Goal: Task Accomplishment & Management: Complete application form

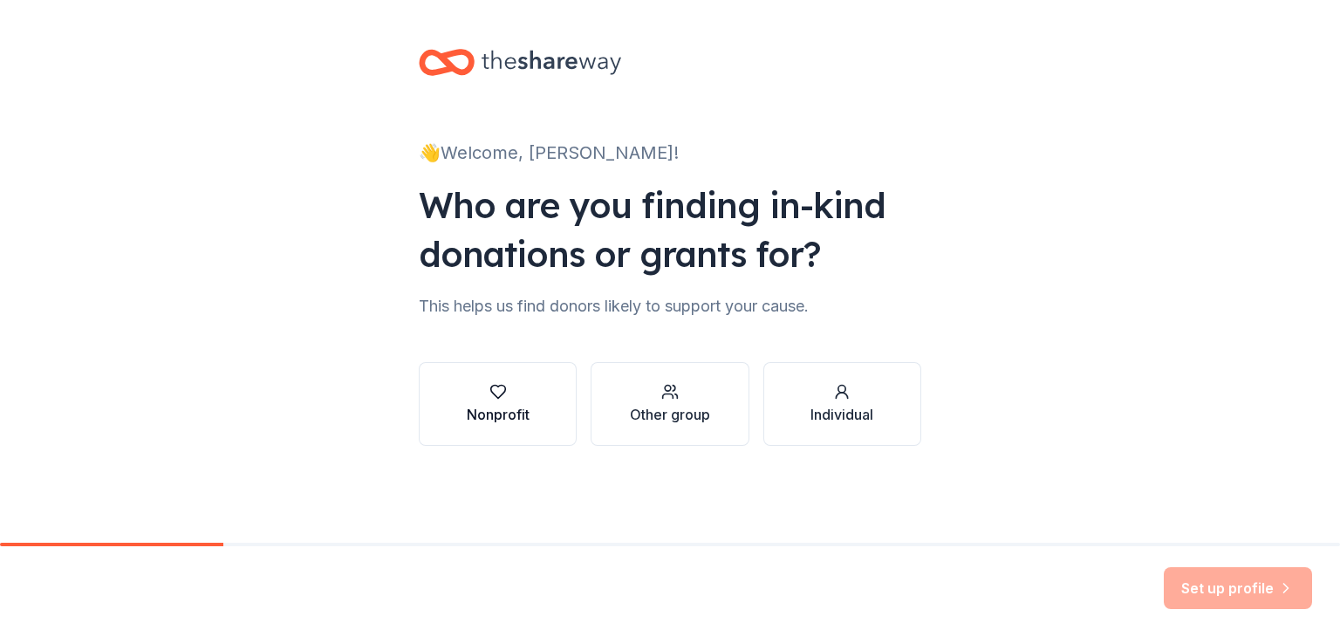
click at [510, 405] on div "Nonprofit" at bounding box center [498, 414] width 63 height 21
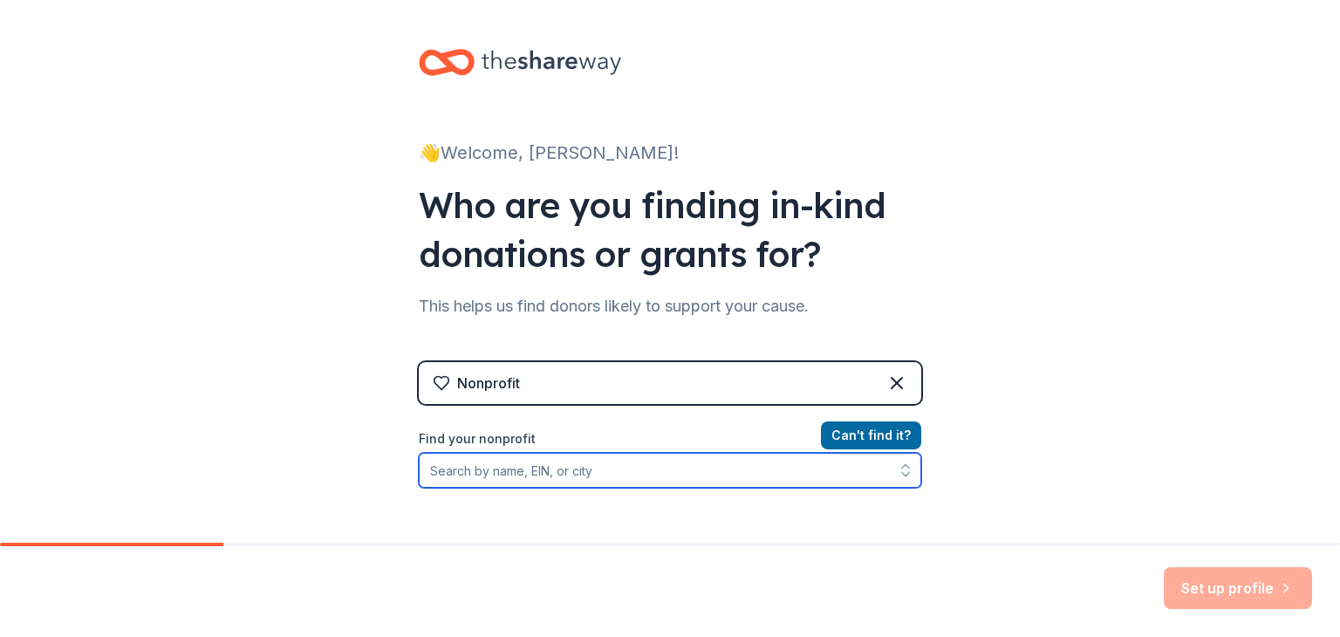
click at [531, 476] on input "Find your nonprofit" at bounding box center [670, 470] width 502 height 35
click at [499, 454] on input "Find your nonprofit" at bounding box center [670, 470] width 502 height 35
paste input "[US_EMPLOYER_IDENTIFICATION_NUMBER]"
type input "[US_EMPLOYER_IDENTIFICATION_NUMBER]"
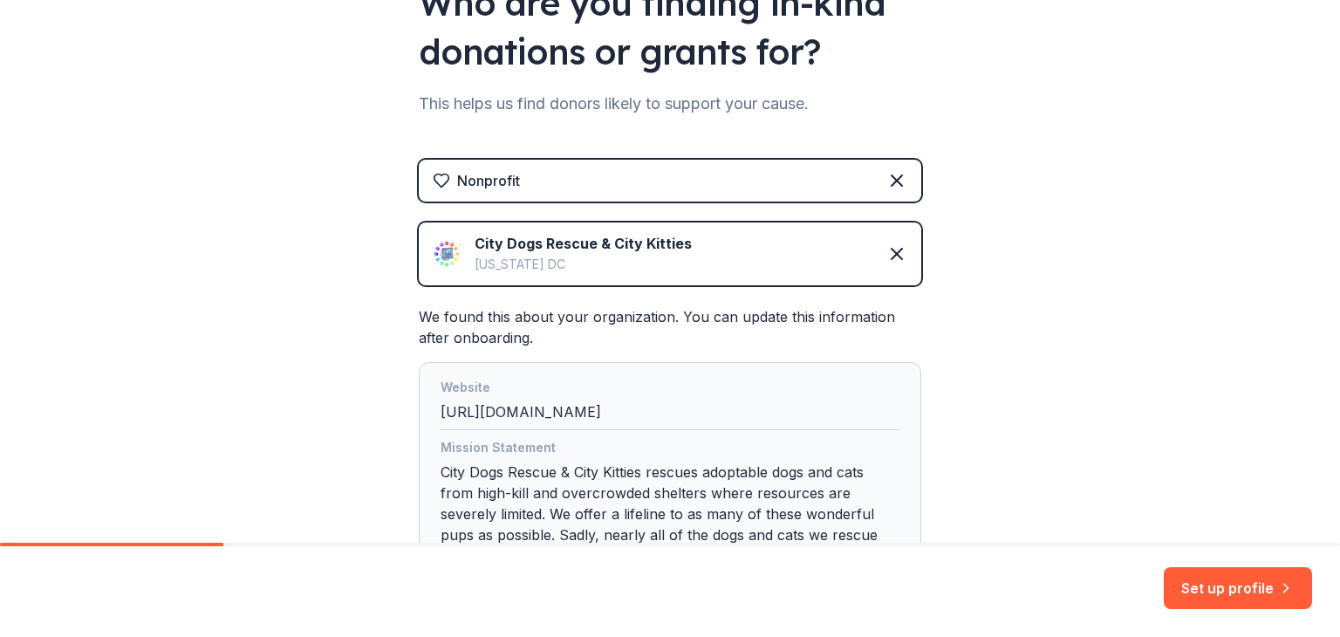
scroll to position [471, 0]
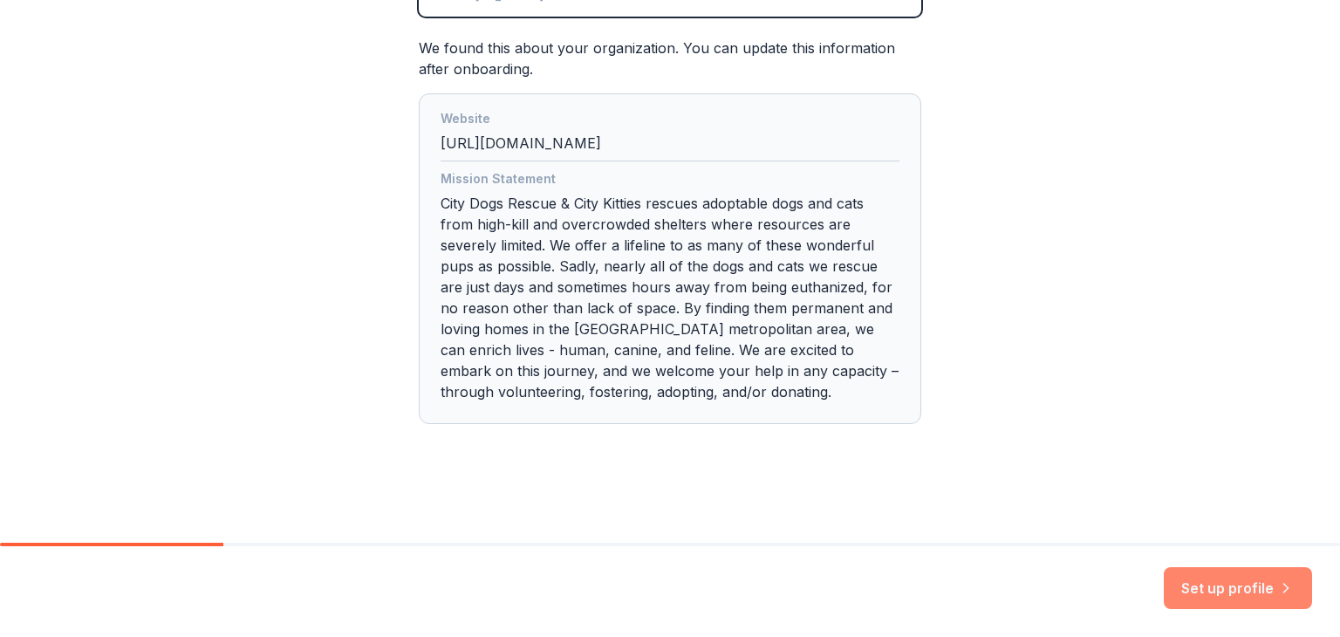
click at [1207, 587] on button "Set up profile" at bounding box center [1237, 588] width 148 height 42
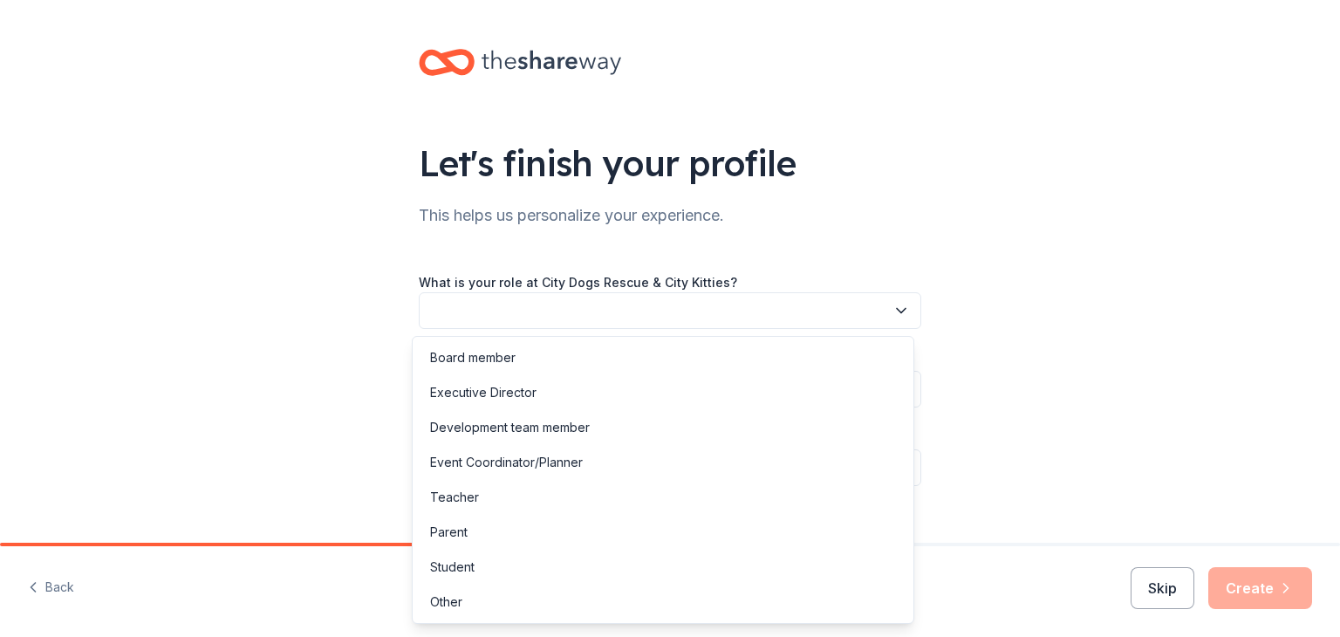
click at [870, 324] on button "button" at bounding box center [670, 310] width 502 height 37
click at [729, 454] on div "Event Coordinator/Planner" at bounding box center [663, 462] width 494 height 35
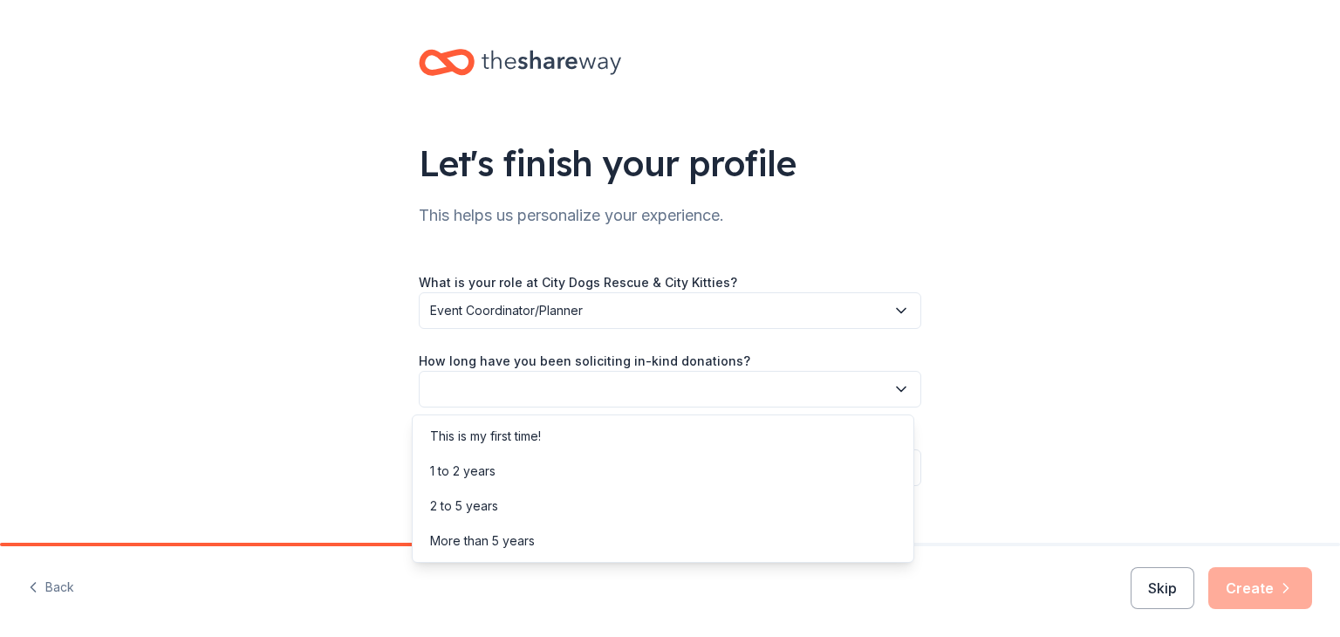
click at [722, 385] on button "button" at bounding box center [670, 389] width 502 height 37
click at [628, 475] on div "1 to 2 years" at bounding box center [663, 471] width 494 height 35
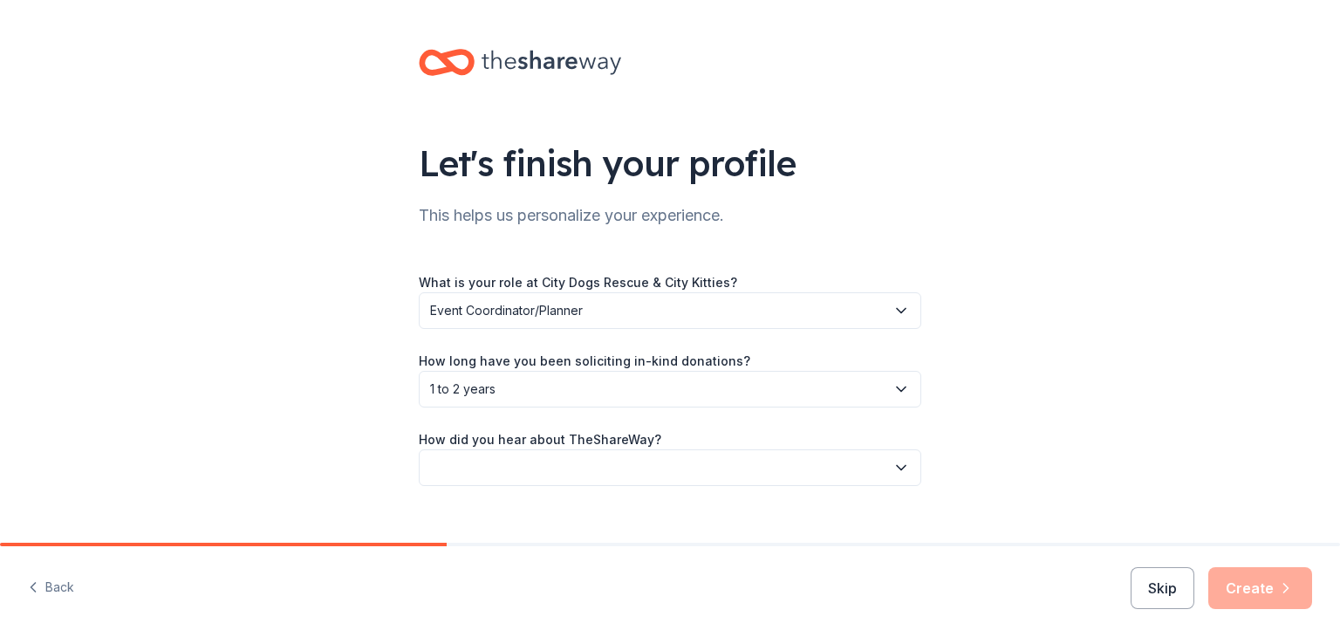
click at [620, 461] on button "button" at bounding box center [670, 467] width 502 height 37
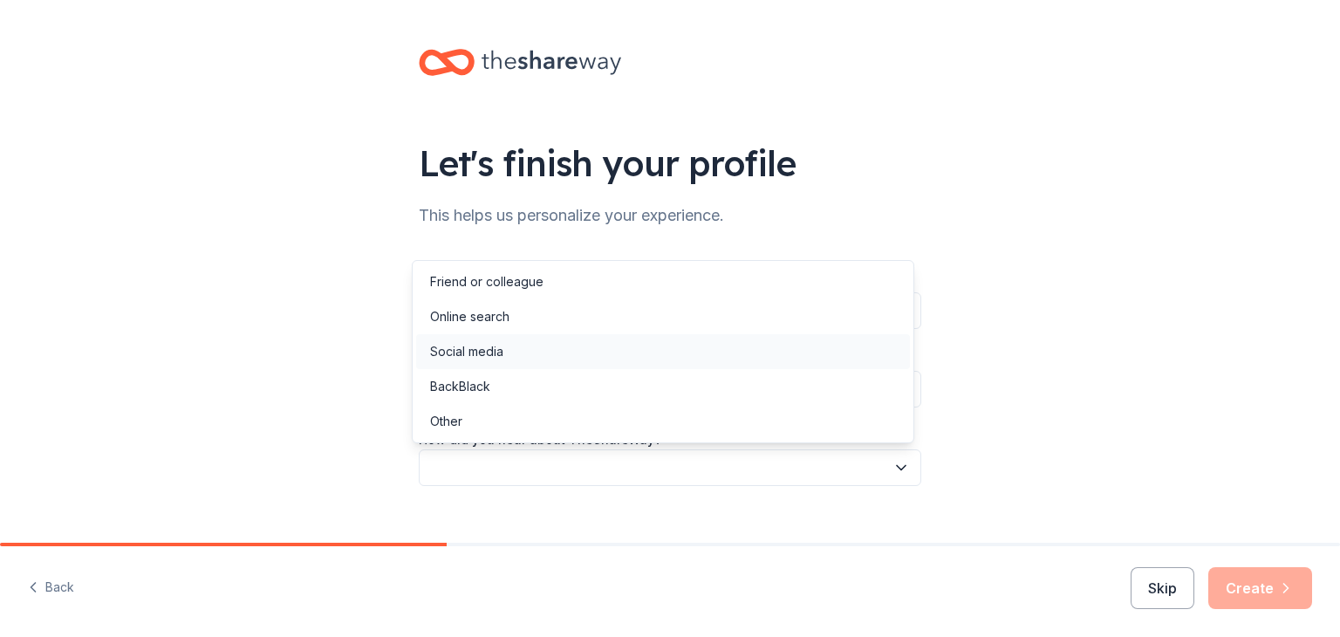
click at [578, 365] on div "Social media" at bounding box center [663, 351] width 494 height 35
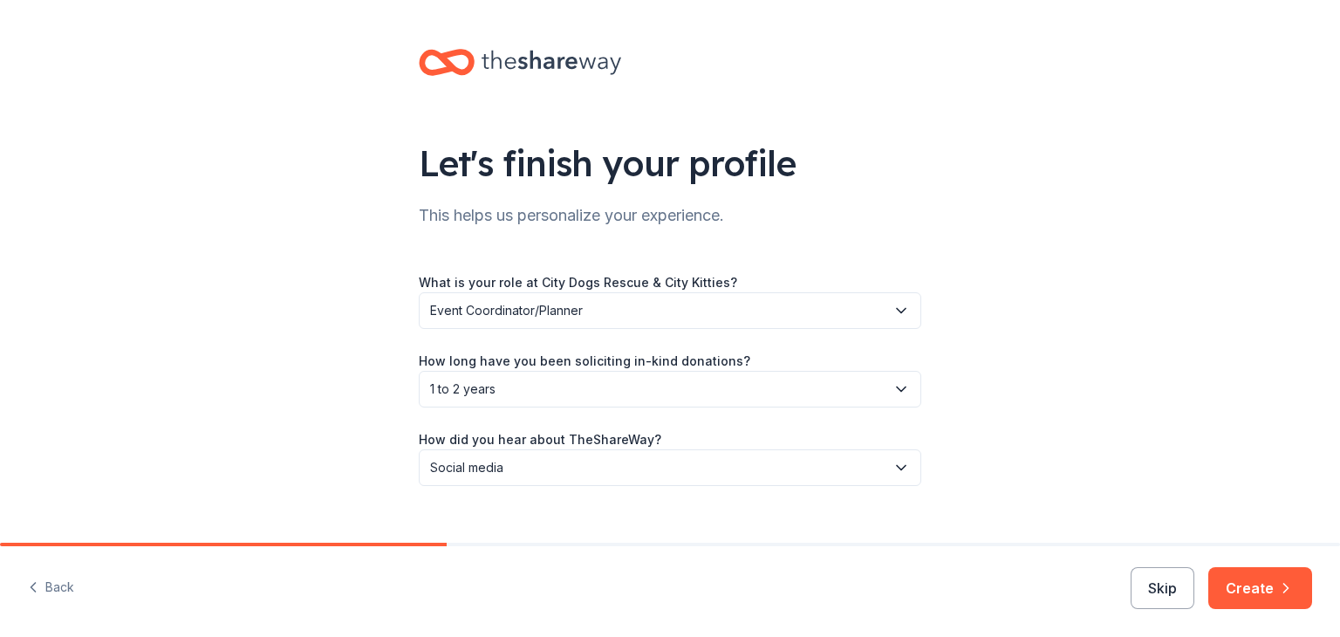
click at [551, 481] on button "Social media" at bounding box center [670, 467] width 502 height 37
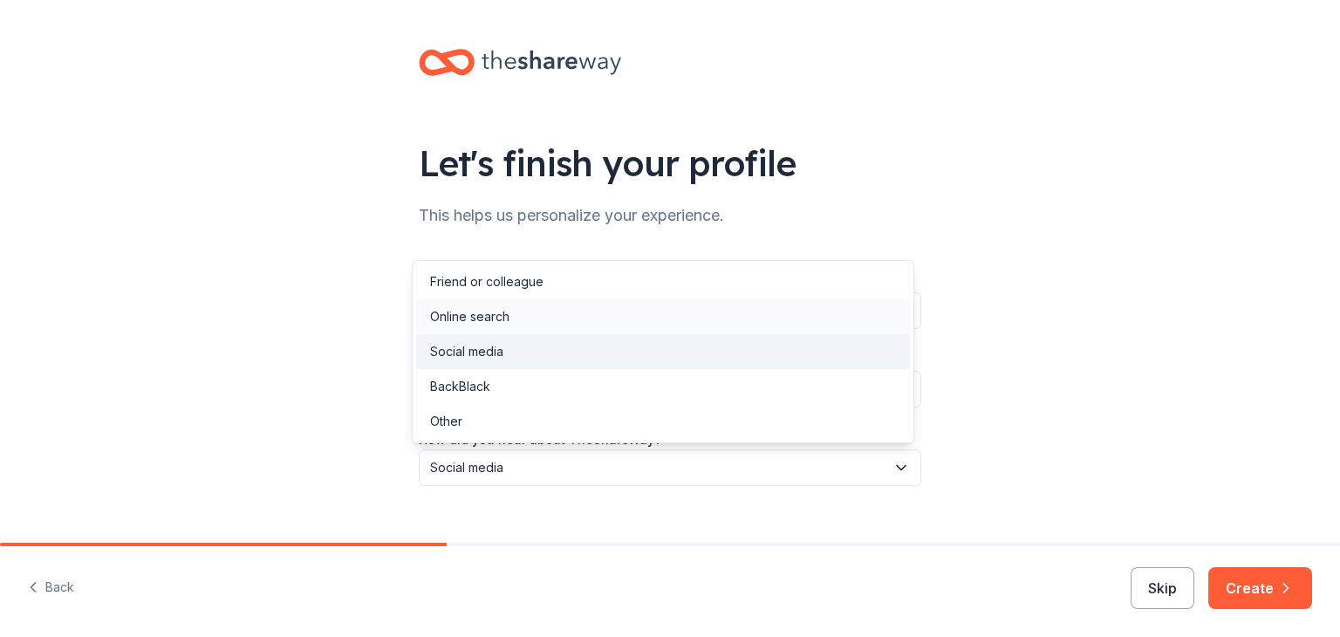
click at [507, 315] on div "Online search" at bounding box center [469, 316] width 79 height 21
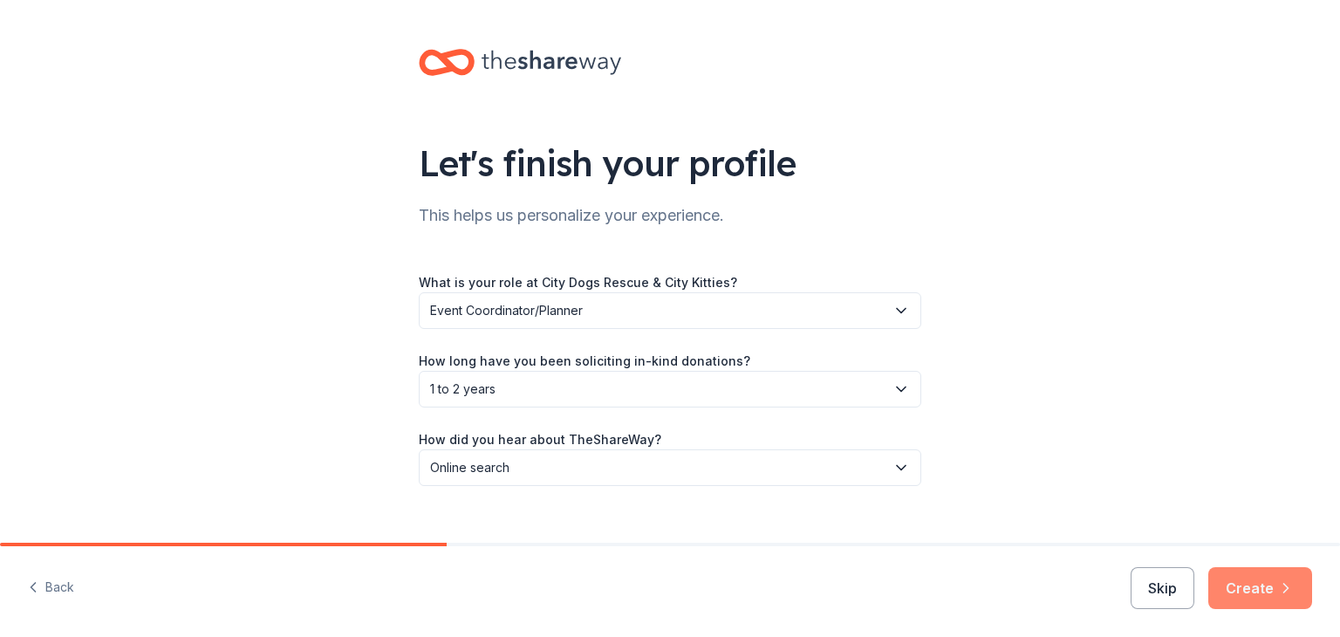
click at [1242, 594] on button "Create" at bounding box center [1260, 588] width 104 height 42
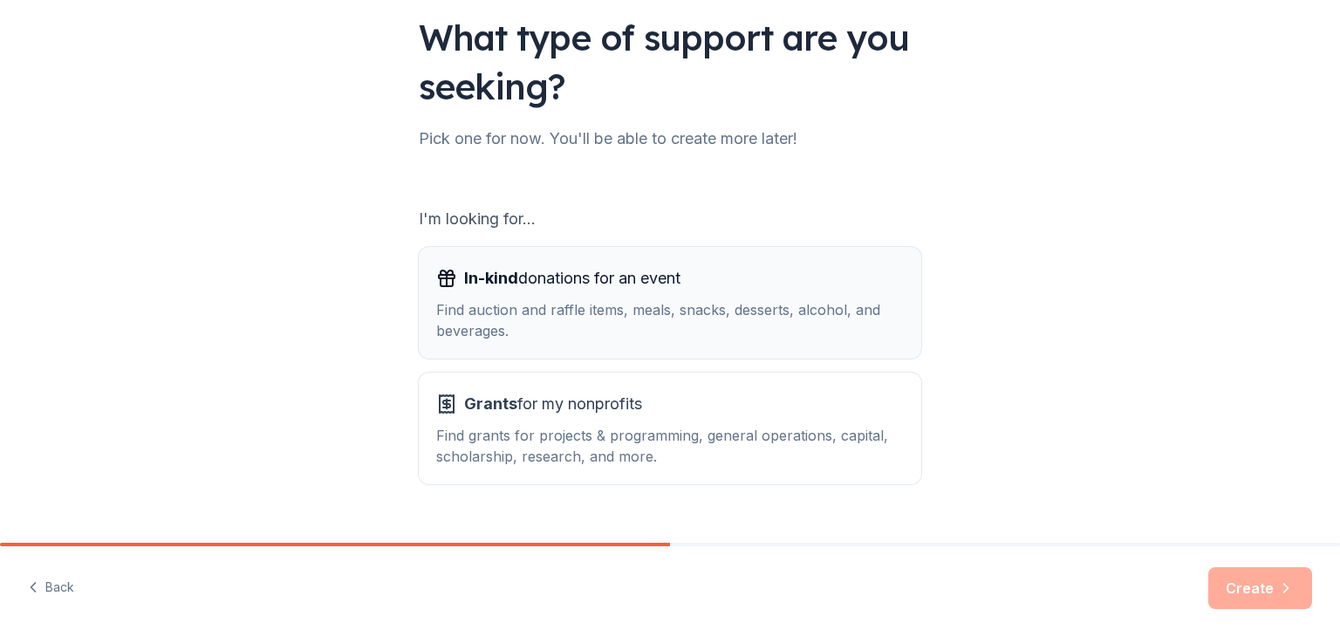
scroll to position [161, 0]
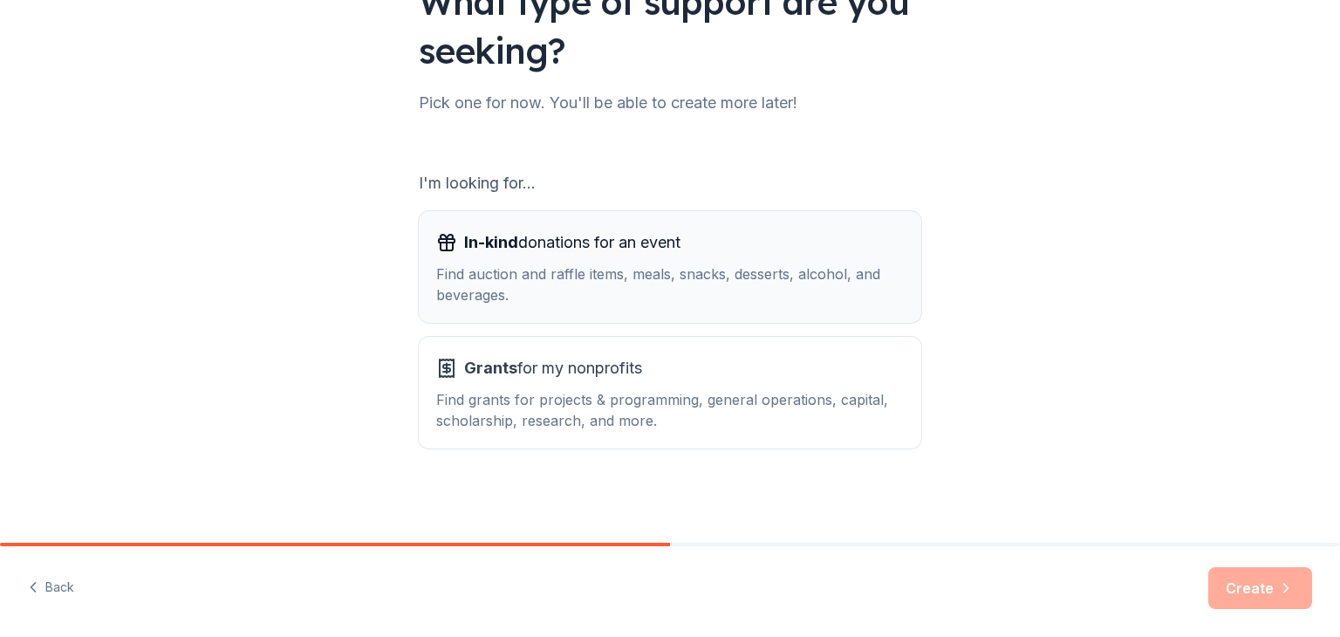
click at [737, 280] on div "Find auction and raffle items, meals, snacks, desserts, alcohol, and beverages." at bounding box center [669, 284] width 467 height 42
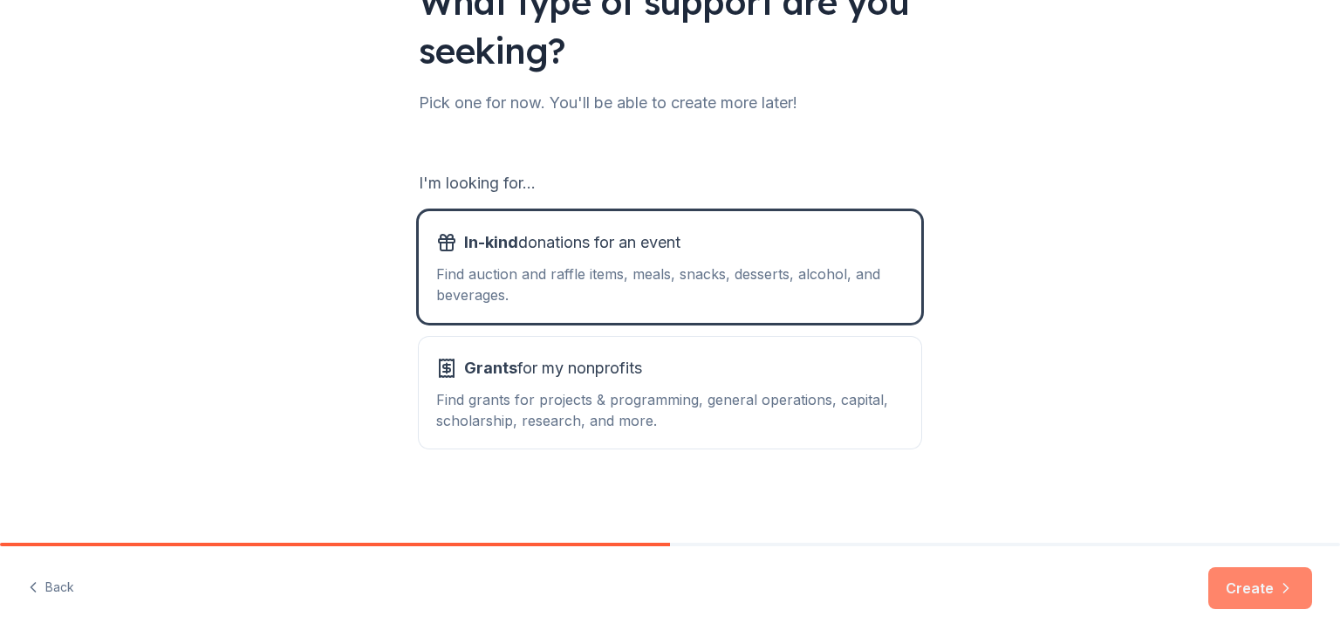
click at [1249, 574] on button "Create" at bounding box center [1260, 588] width 104 height 42
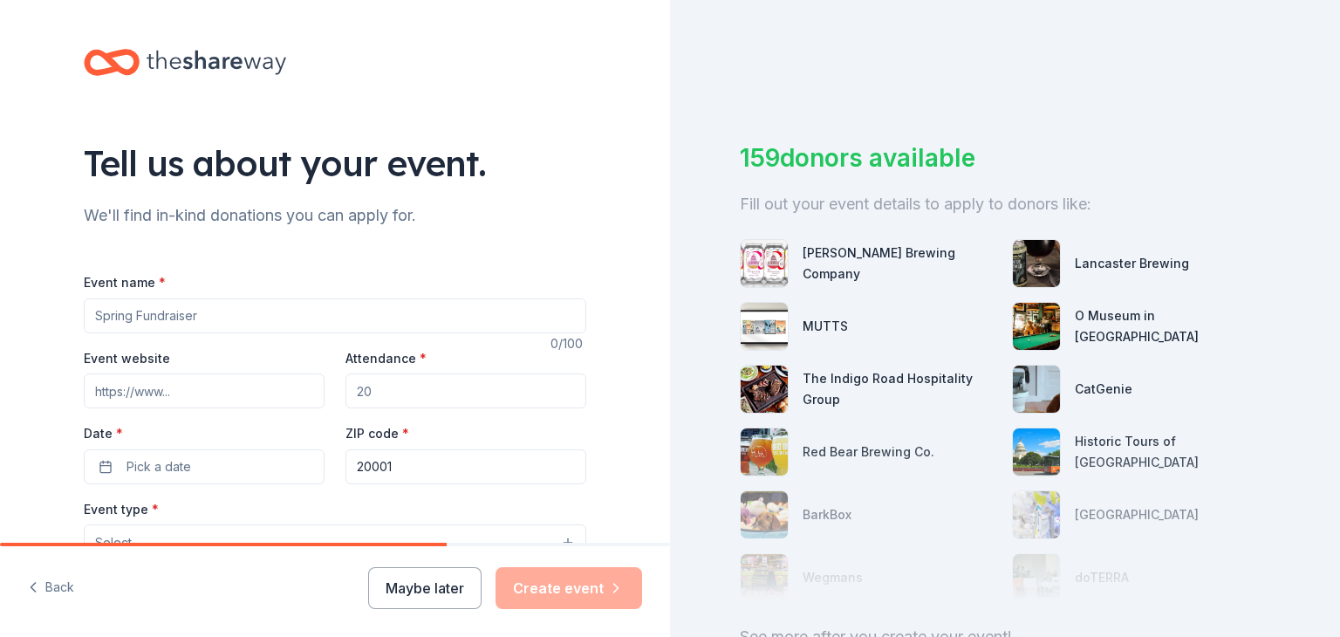
click at [457, 323] on input "Event name *" at bounding box center [335, 315] width 502 height 35
type input "O"
click at [457, 323] on input "O" at bounding box center [335, 315] width 502 height 35
type input "Volunteer Appreciation- We DONUT Know What We'd Do Without YOU"
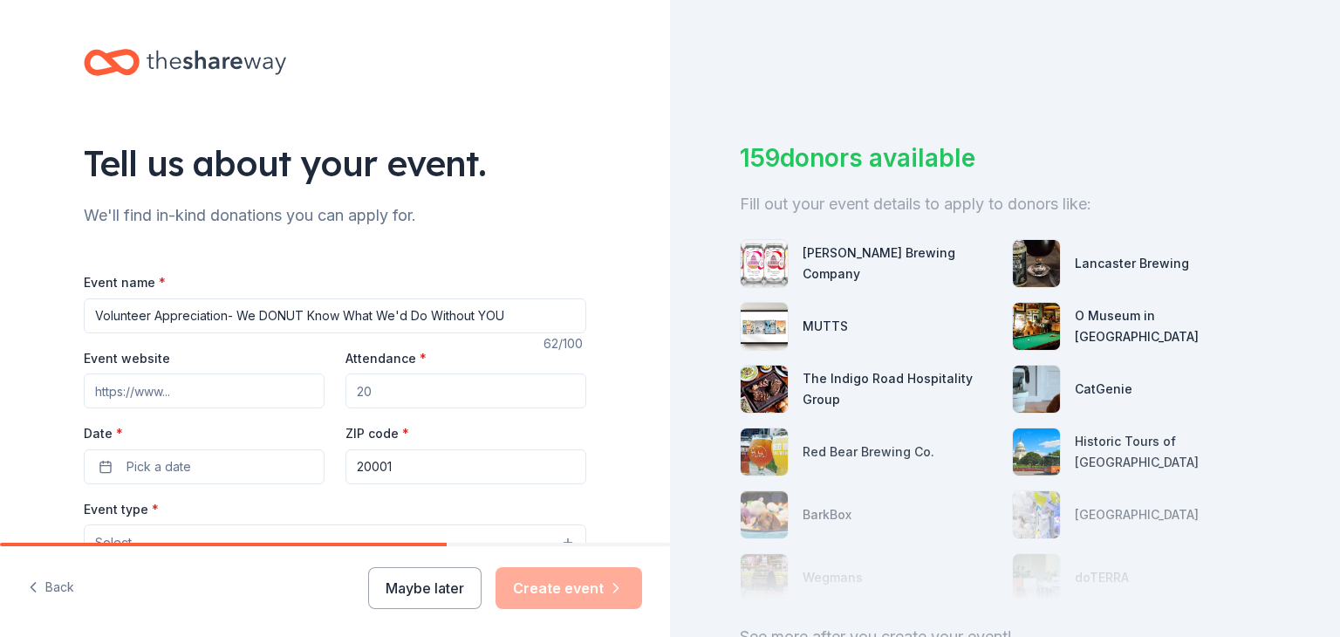
click at [293, 399] on input "Event website" at bounding box center [204, 390] width 241 height 35
type input "https://www.citydogsrescuedc.org/events/"
click at [382, 395] on input "Attendance *" at bounding box center [465, 390] width 241 height 35
type input "40"
click at [182, 457] on span "Pick a date" at bounding box center [158, 466] width 65 height 21
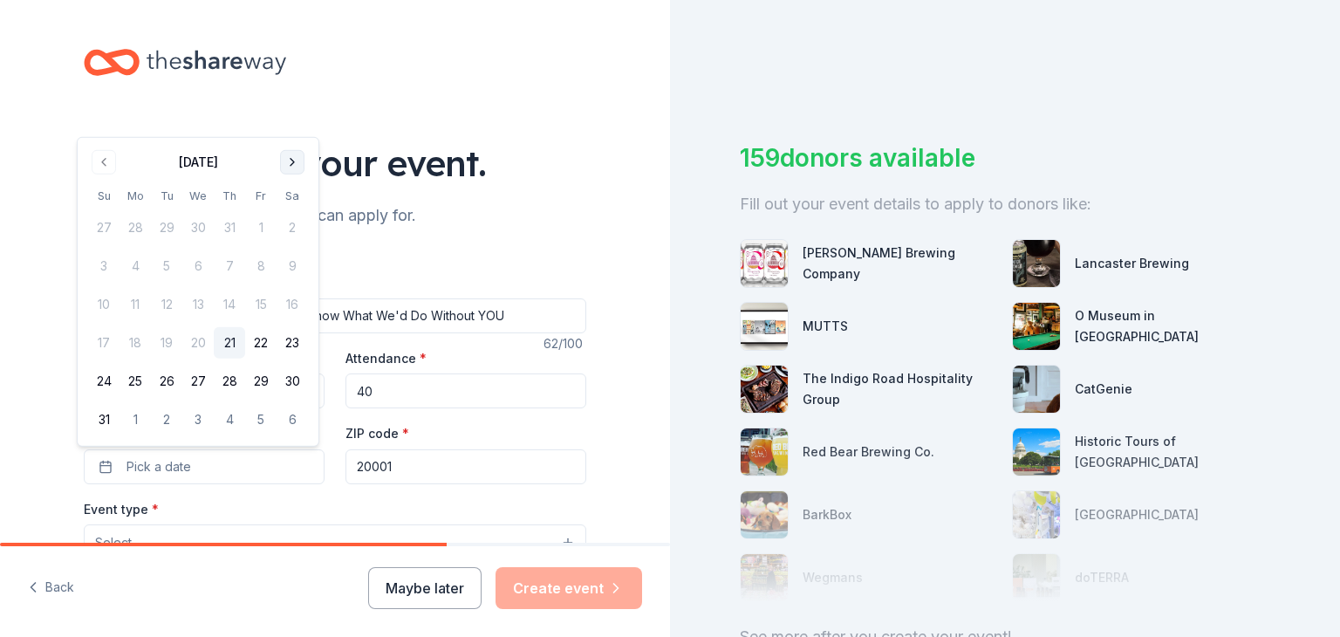
click at [291, 161] on button "Go to next month" at bounding box center [292, 162] width 24 height 24
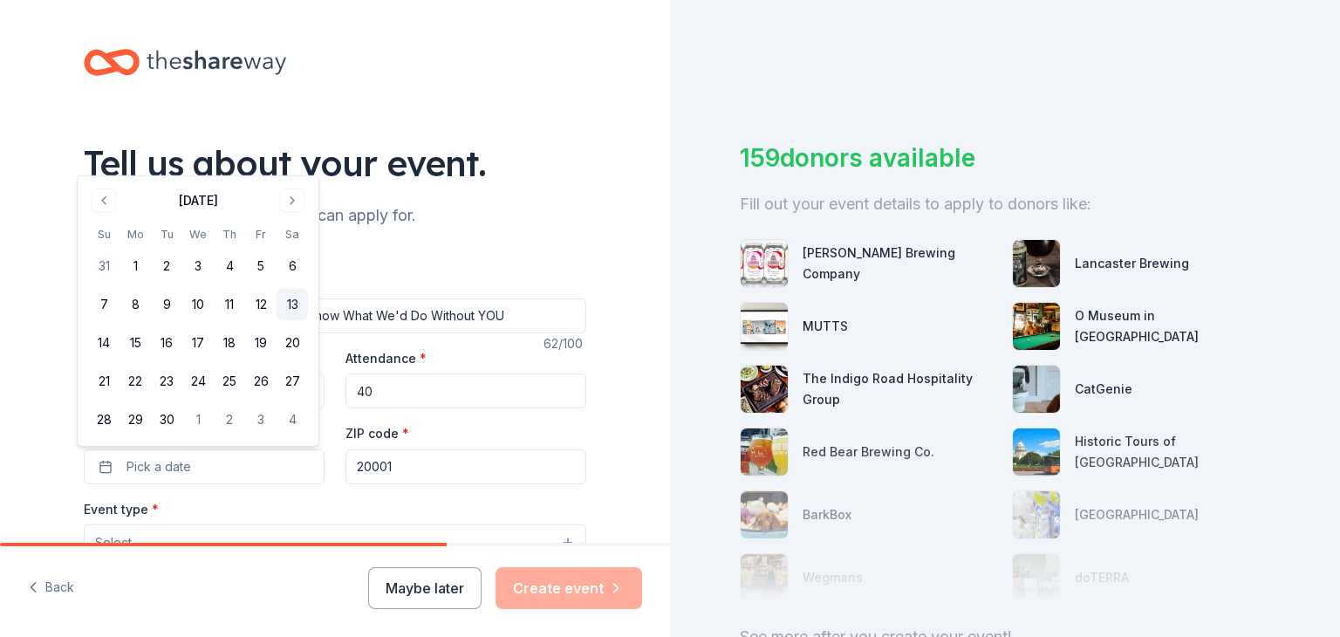
click at [292, 311] on button "13" at bounding box center [291, 304] width 31 height 31
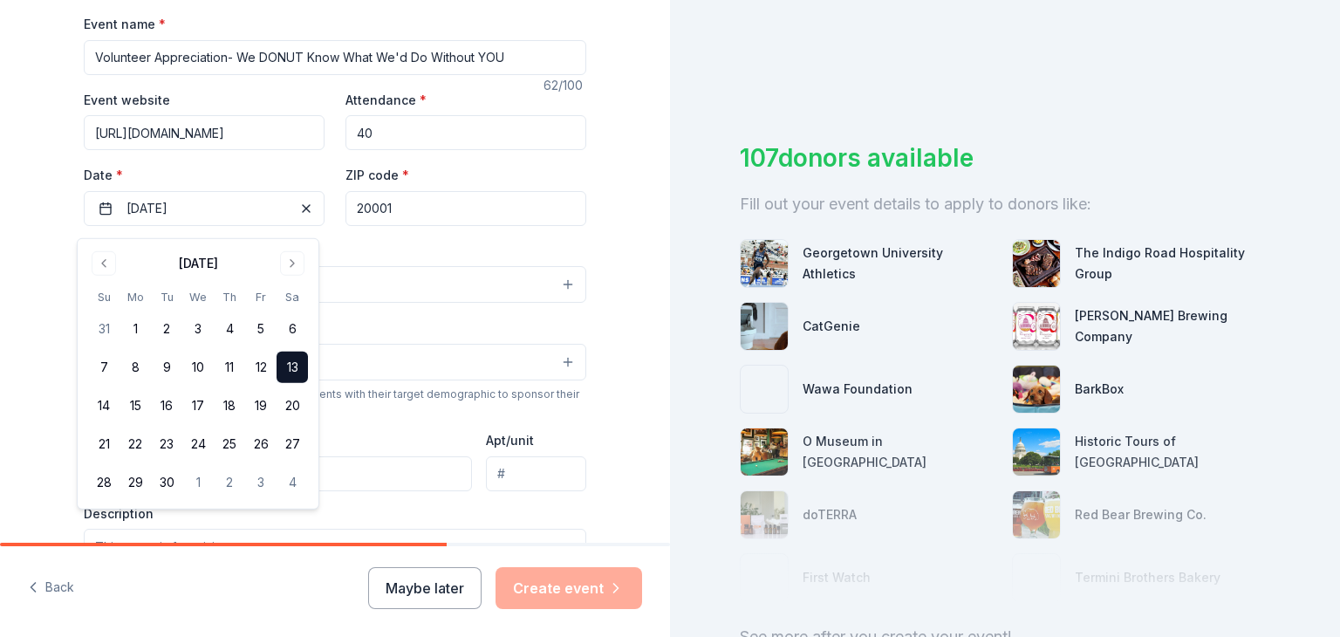
scroll to position [264, 0]
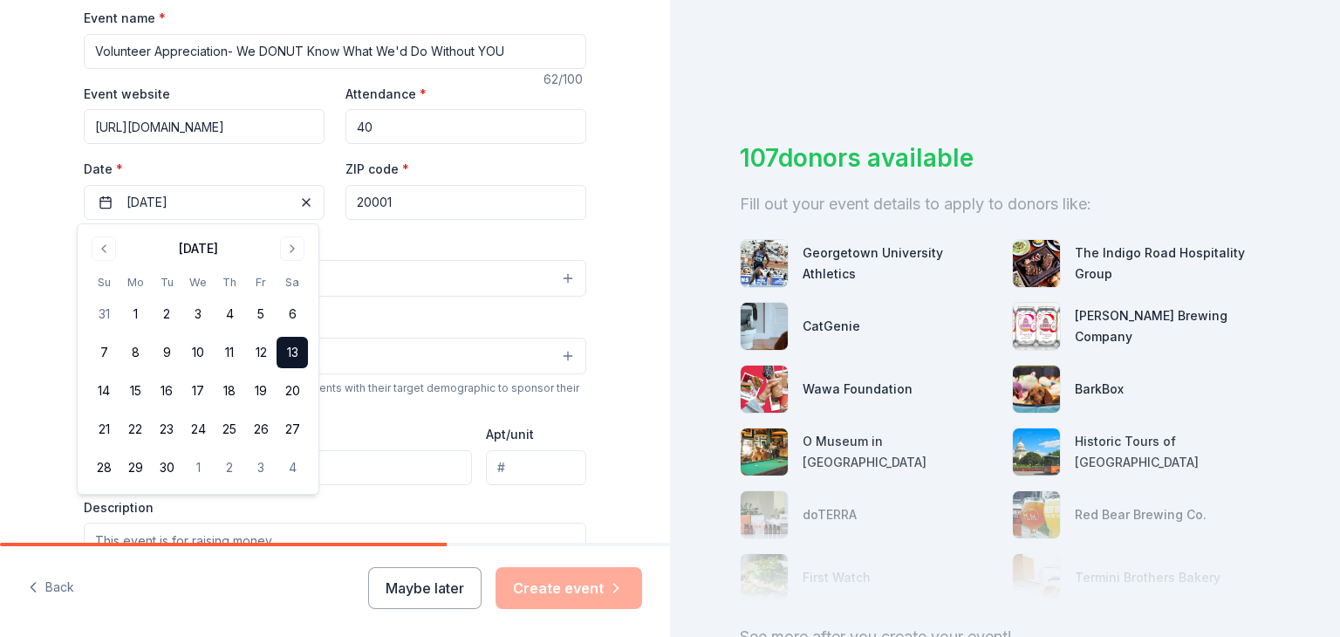
click at [416, 290] on button "Select" at bounding box center [335, 278] width 502 height 37
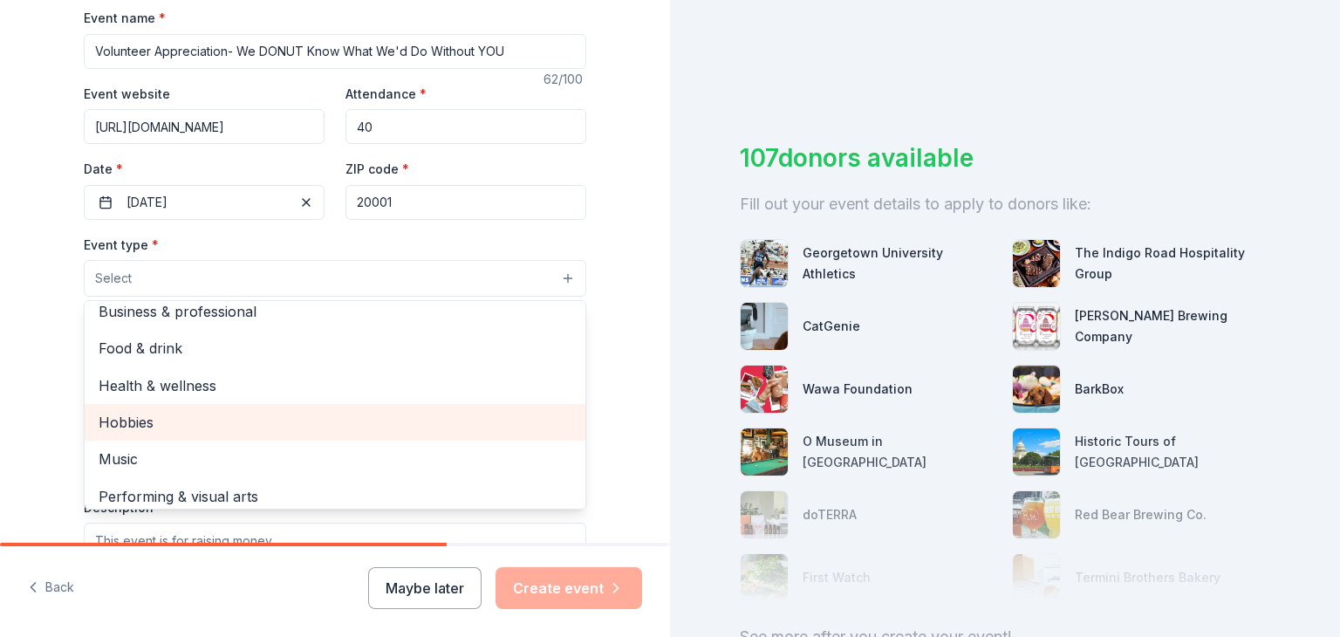
scroll to position [0, 0]
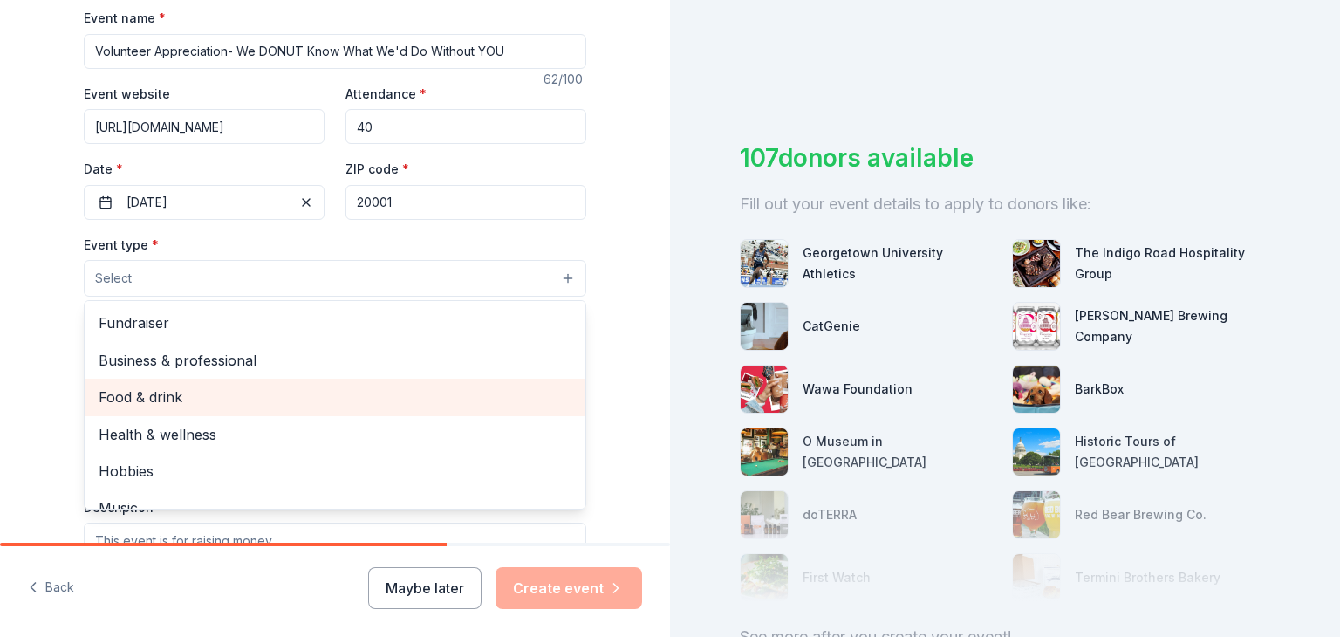
click at [293, 384] on div "Food & drink" at bounding box center [335, 397] width 501 height 37
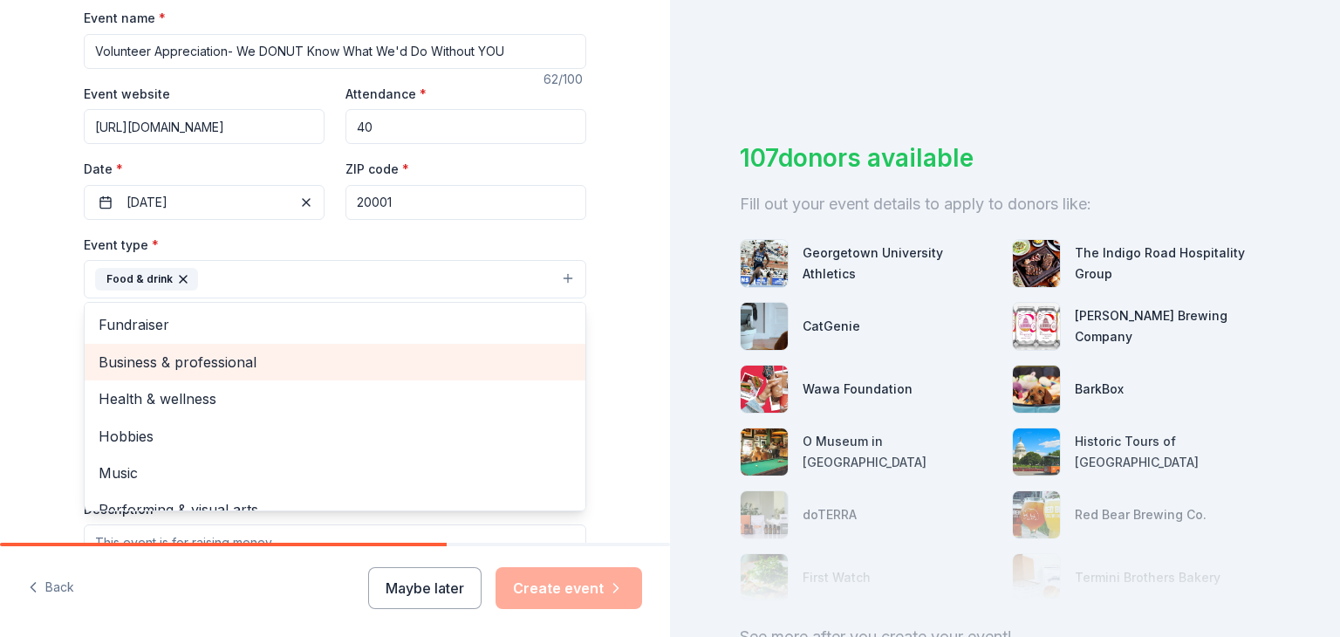
click at [251, 374] on div "Business & professional" at bounding box center [335, 362] width 501 height 37
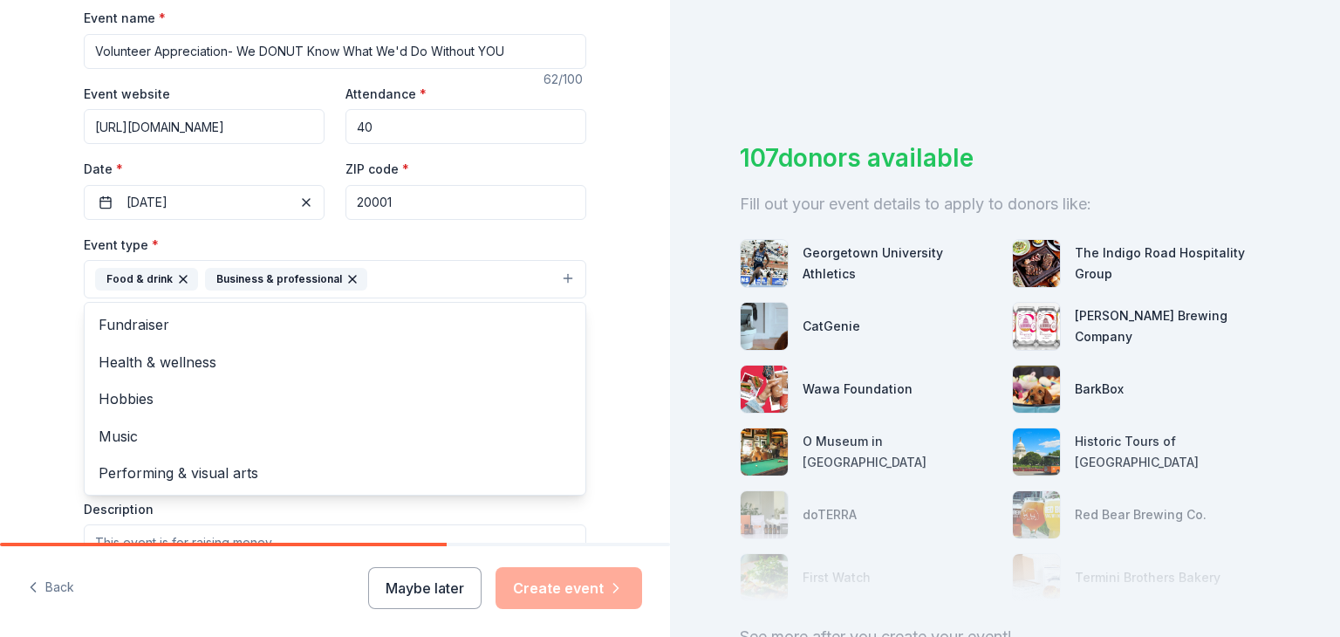
click at [28, 382] on div "Tell us about your event. We'll find in-kind donations you can apply for. Event…" at bounding box center [335, 317] width 670 height 1163
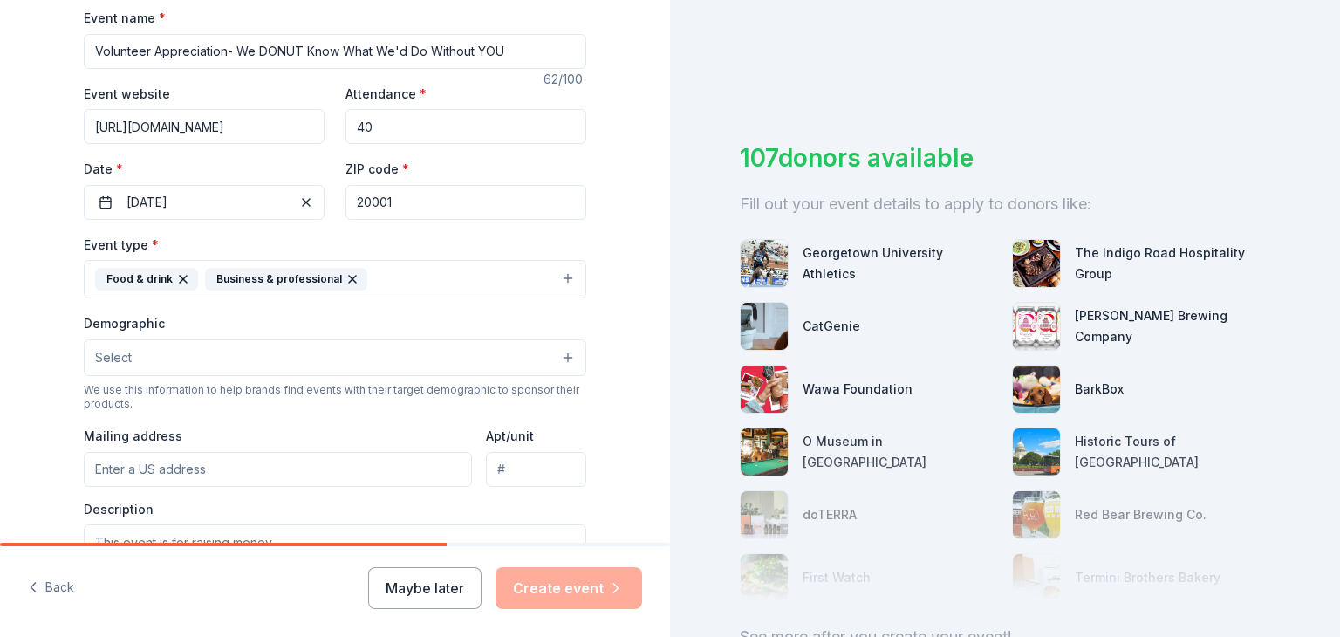
click at [127, 344] on button "Select" at bounding box center [335, 357] width 502 height 37
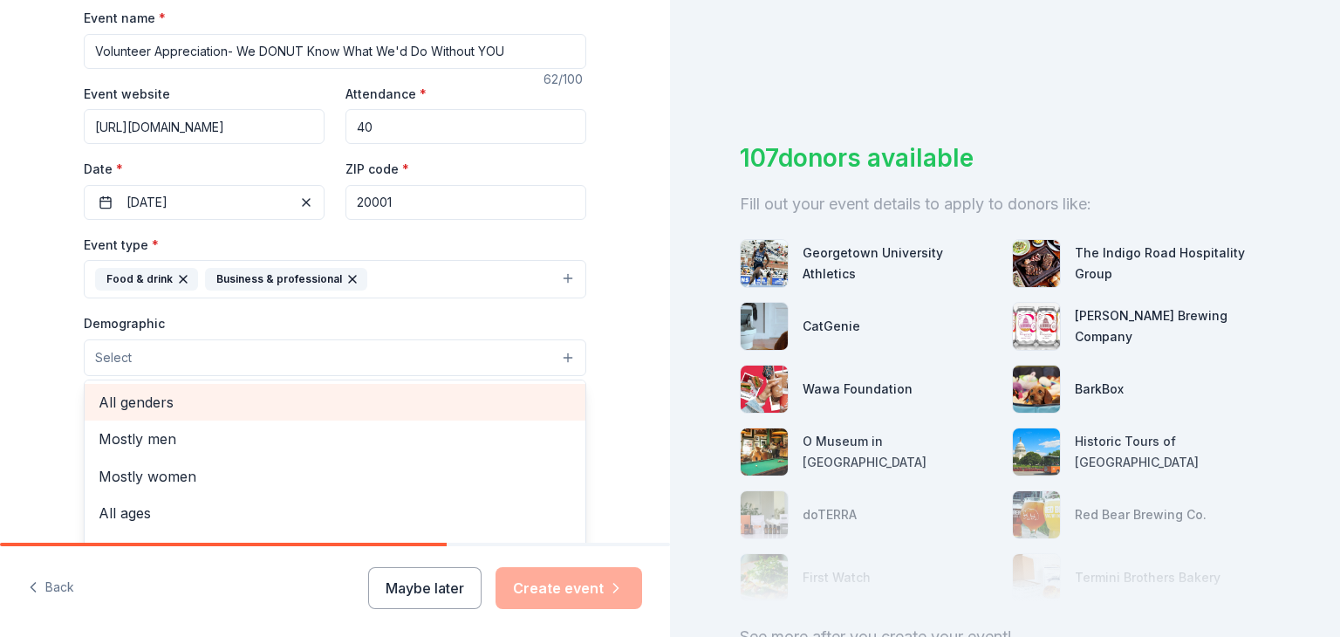
click at [118, 406] on span "All genders" at bounding box center [335, 402] width 473 height 23
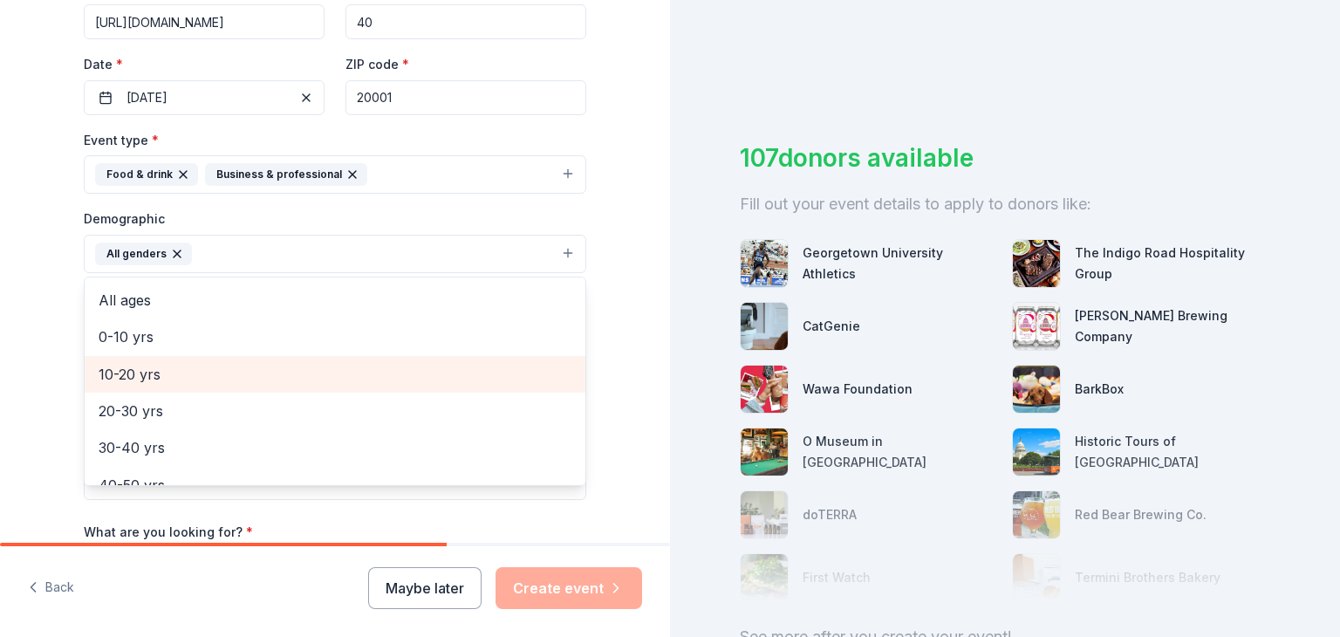
scroll to position [73, 0]
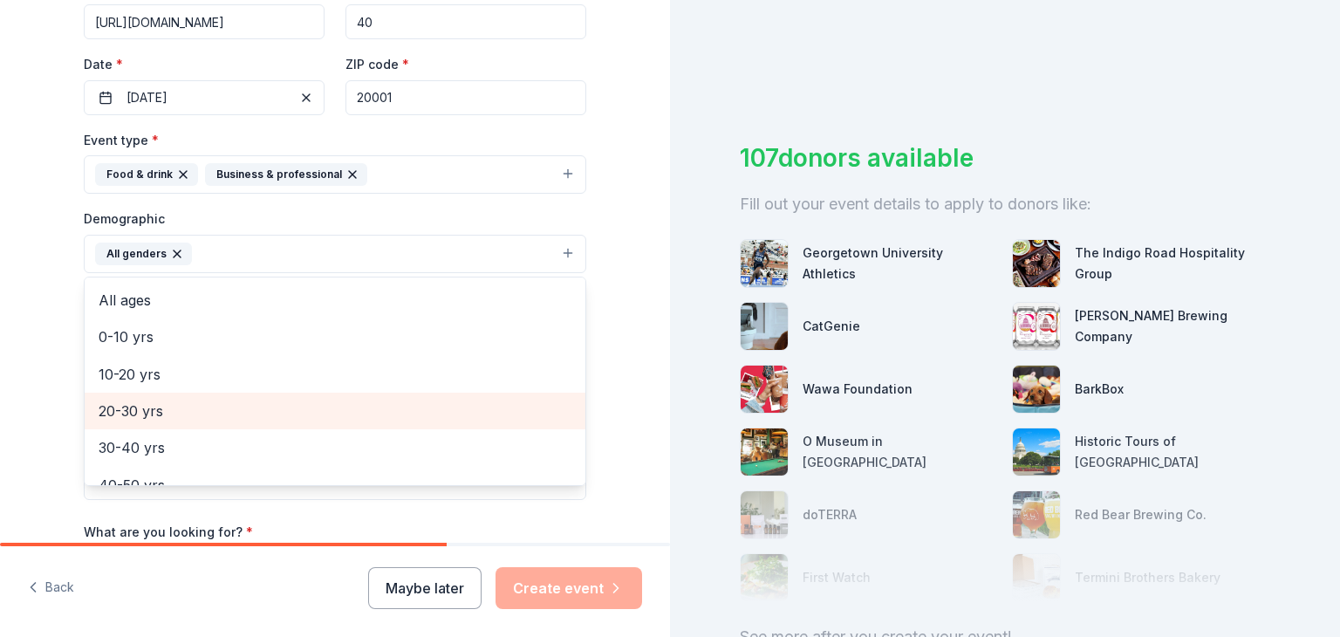
click at [120, 401] on span "20-30 yrs" at bounding box center [335, 410] width 473 height 23
click at [119, 401] on span "30-40 yrs" at bounding box center [335, 410] width 473 height 23
click at [119, 401] on span "40-50 yrs" at bounding box center [335, 410] width 473 height 23
click at [119, 401] on span "50-60 yrs" at bounding box center [335, 410] width 473 height 23
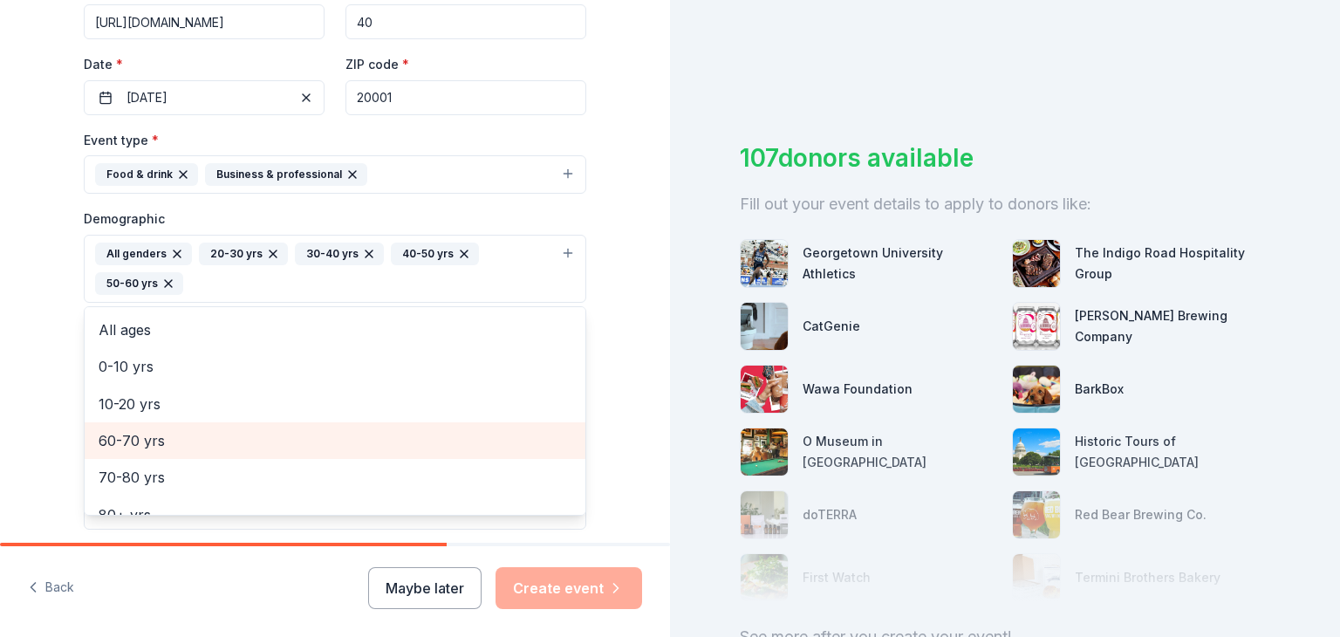
click at [116, 440] on span "60-70 yrs" at bounding box center [335, 440] width 473 height 23
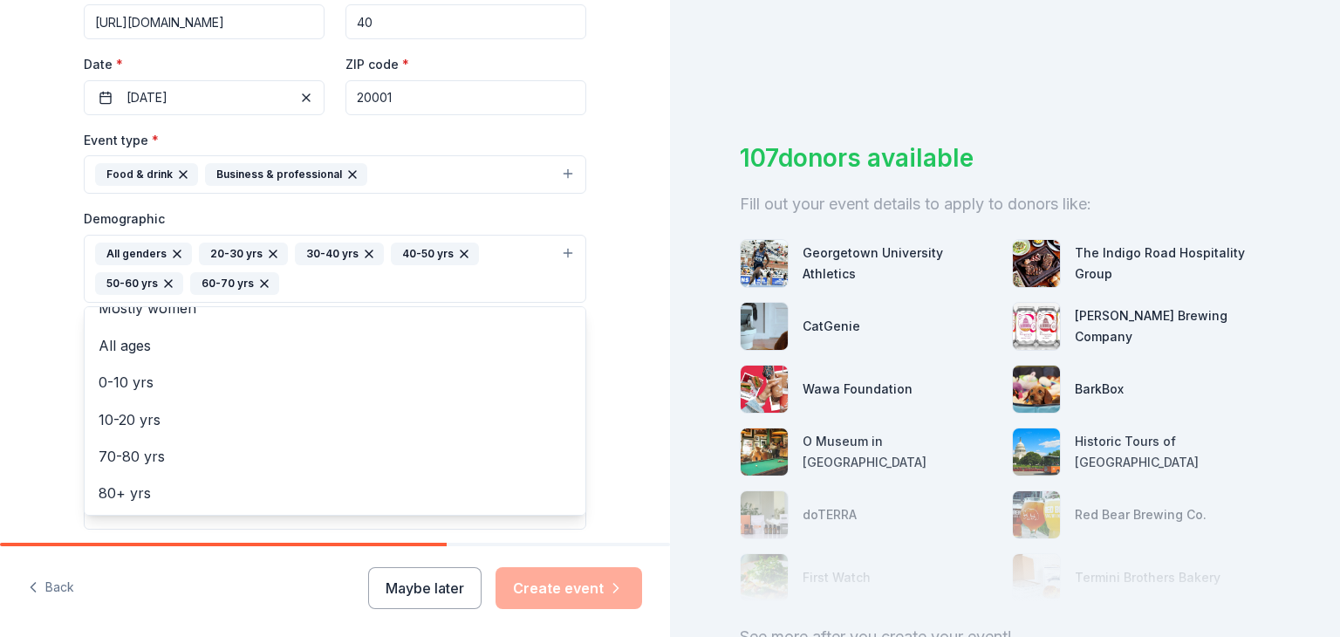
click at [21, 424] on div "Tell us about your event. We'll find in-kind donations you can apply for. Event…" at bounding box center [335, 228] width 670 height 1194
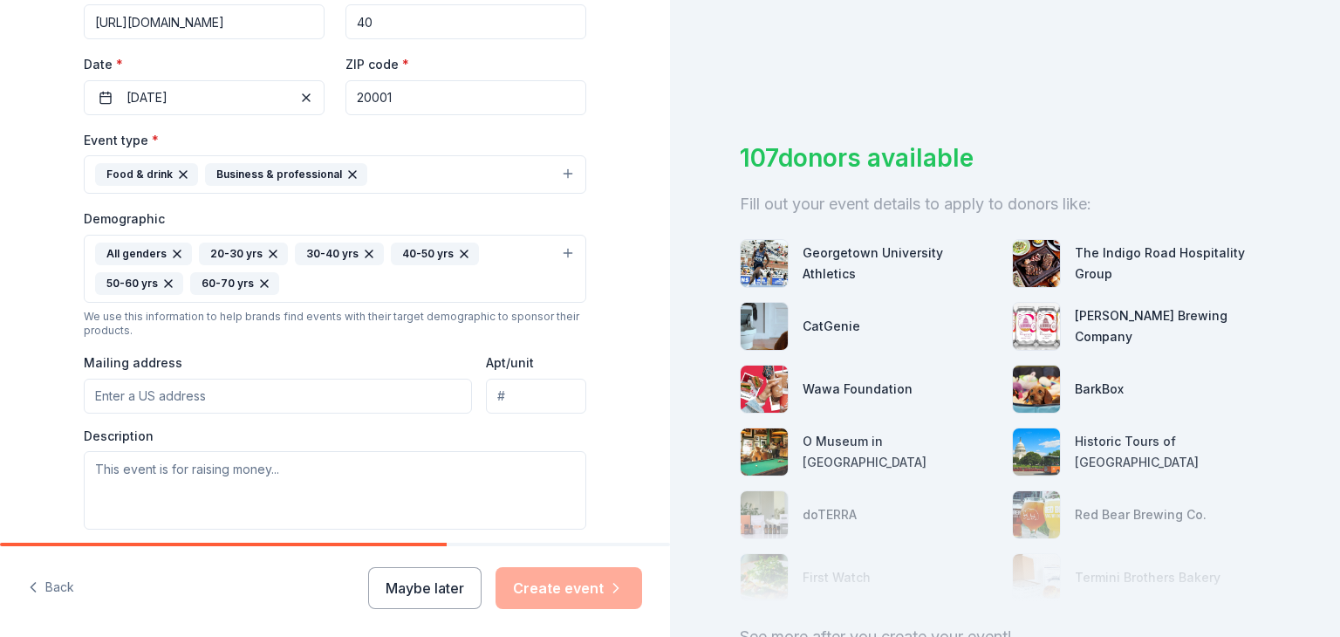
click at [155, 385] on input "Mailing address" at bounding box center [278, 396] width 388 height 35
type input "1812 11th Street Northwest, Washington, DC, 20001"
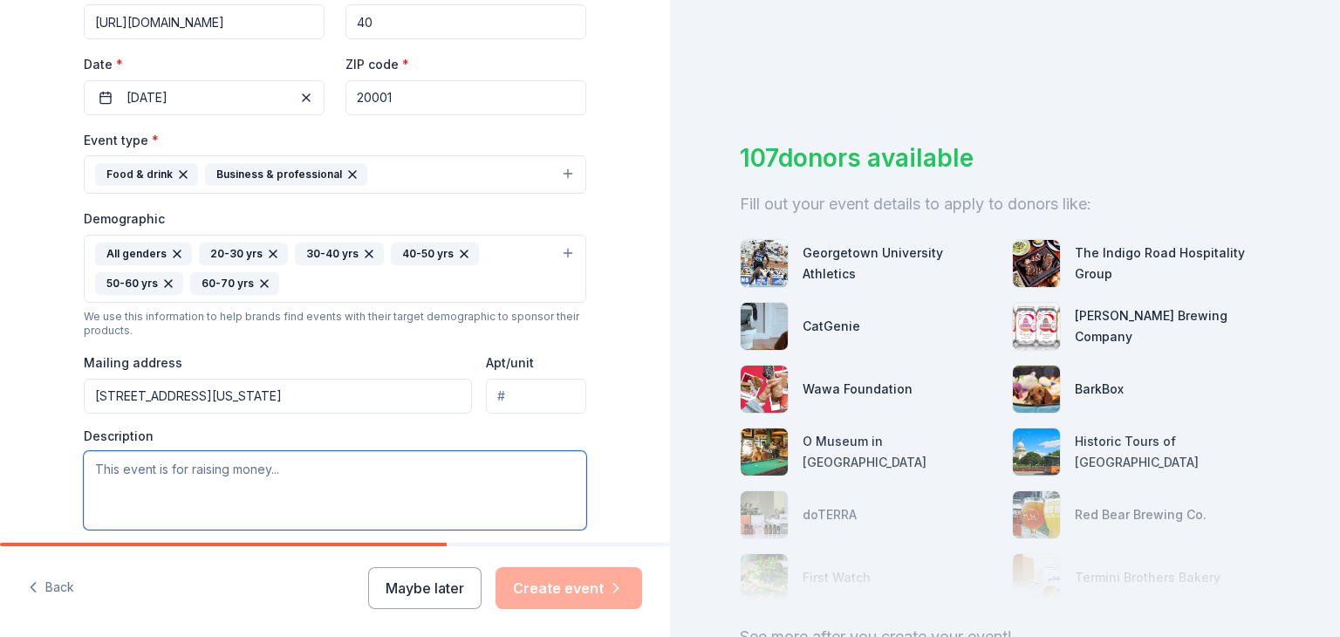
click at [209, 481] on textarea at bounding box center [335, 490] width 502 height 78
click at [106, 467] on textarea at bounding box center [335, 490] width 502 height 78
paste textarea "Hello, Im Jen Didden from City Dogs &City Kitties Rescue. We are a dc based alm…"
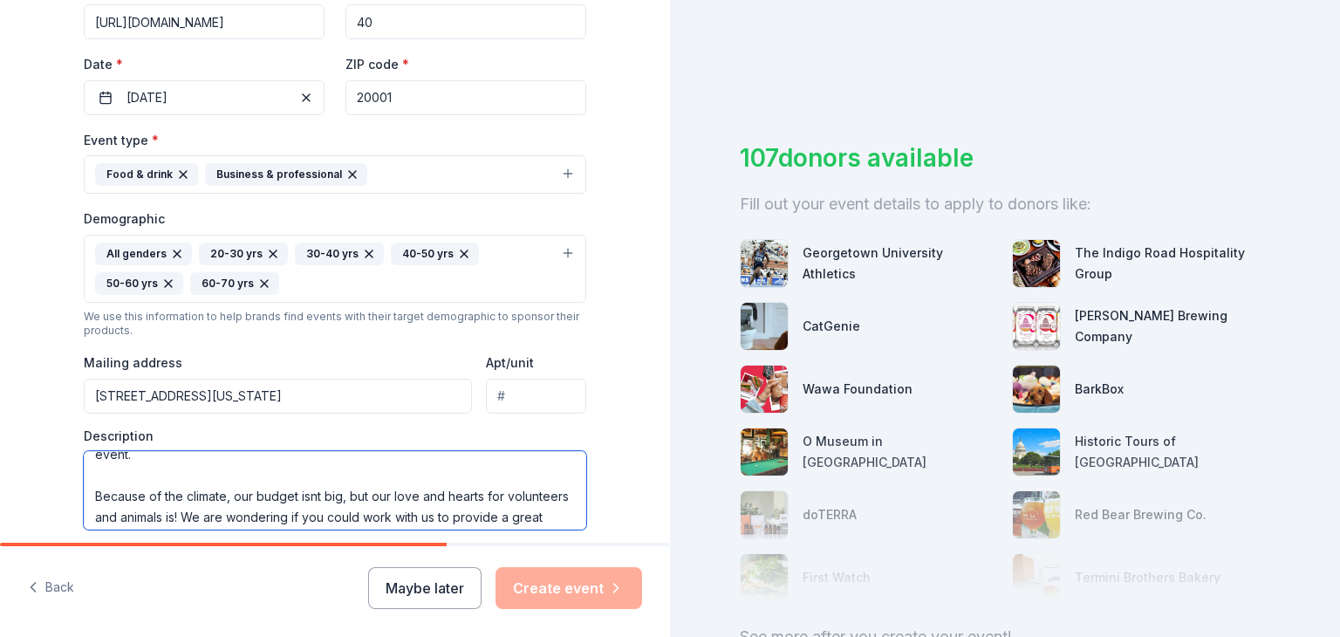
scroll to position [174, 0]
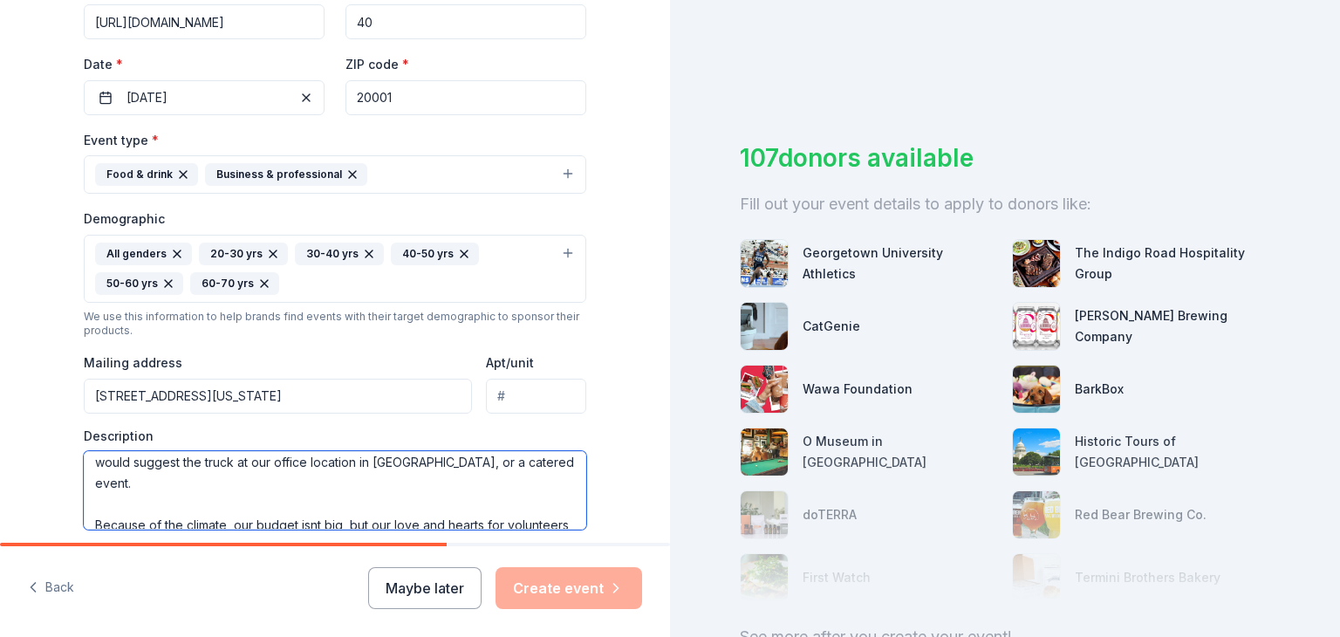
drag, startPoint x: 227, startPoint y: 481, endPoint x: 227, endPoint y: 468, distance: 12.2
click at [227, 468] on textarea "Hello, Im Jen Didden from City Dogs &City Kitties Rescue. We are a dc based alm…" at bounding box center [335, 490] width 502 height 78
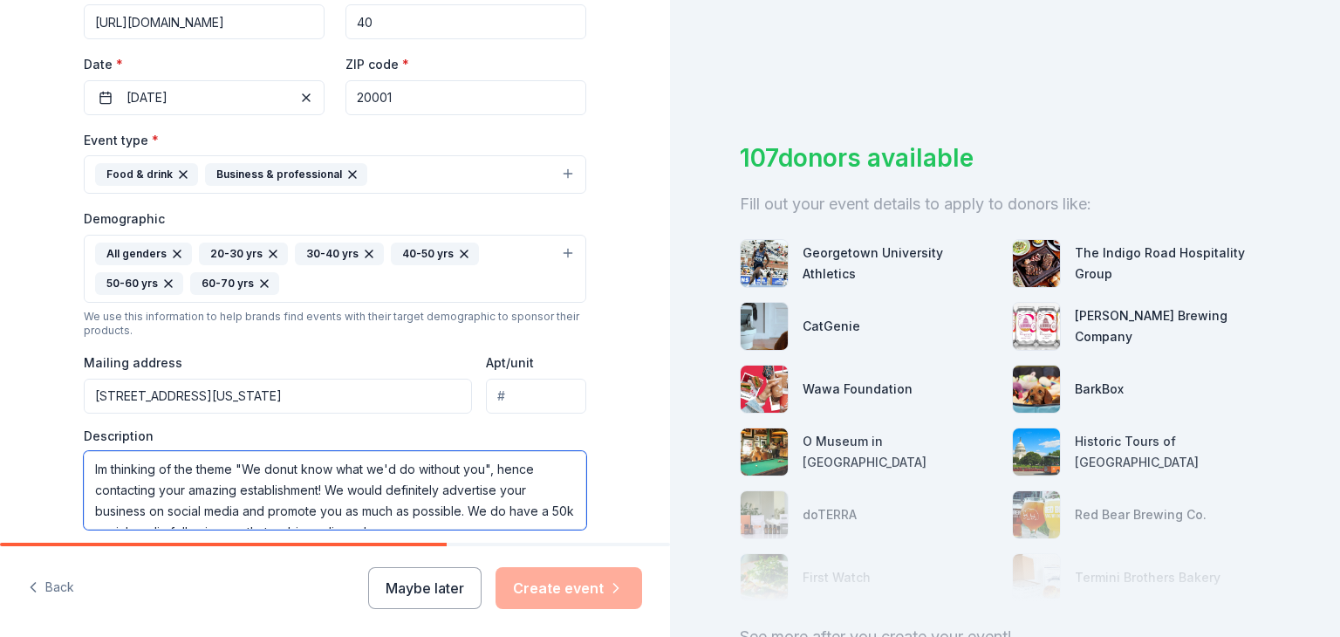
scroll to position [294, 0]
click at [317, 489] on textarea "Hello, Im Jen Didden from City Dogs &City Kitties Rescue. We are a dc based alm…" at bounding box center [335, 490] width 502 height 78
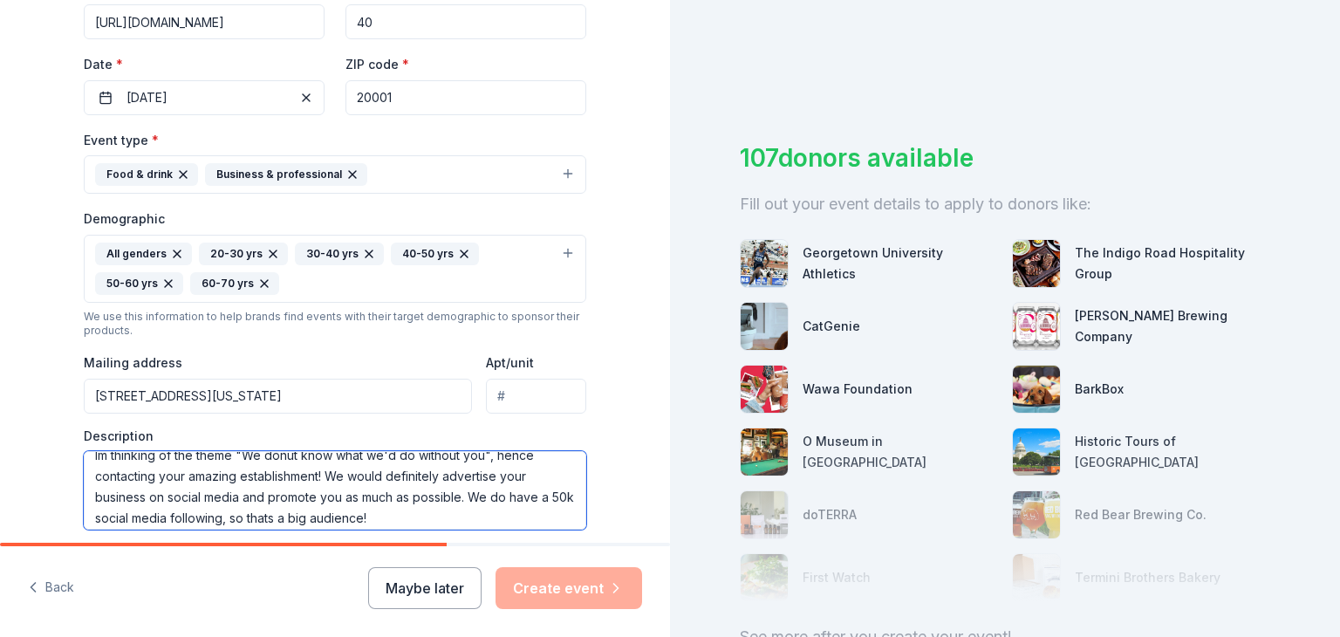
scroll to position [253, 0]
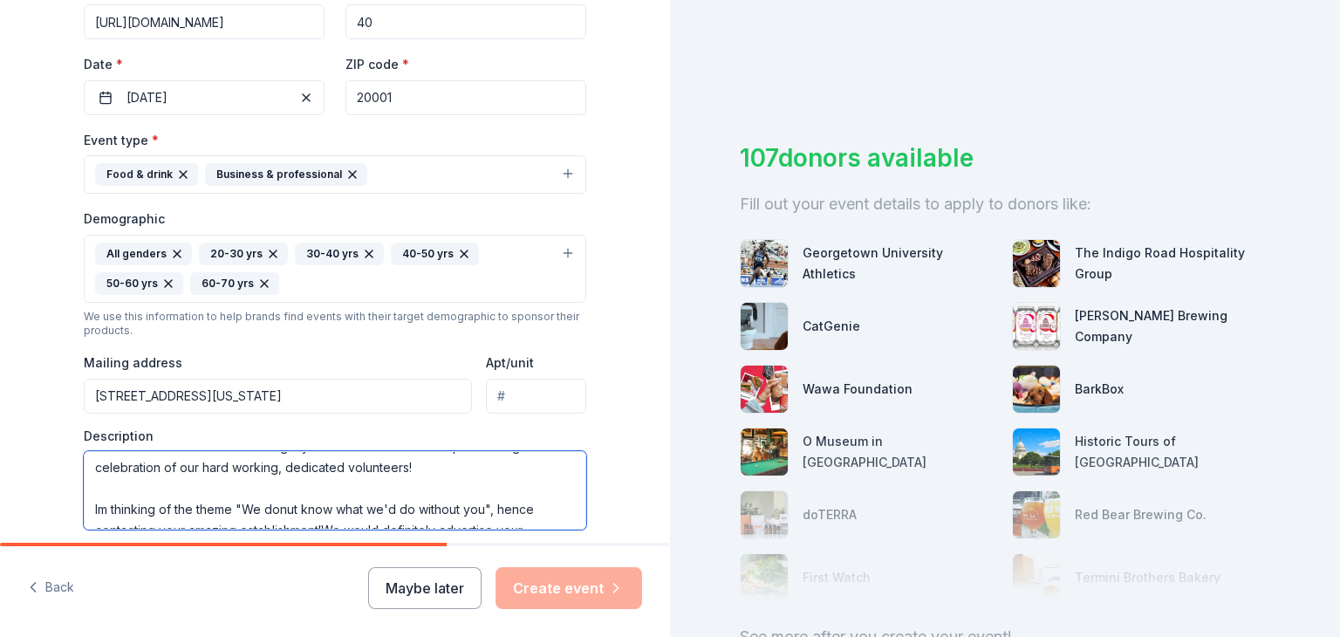
click at [317, 477] on textarea "Hello, Im Jen Didden from City Dogs &City Kitties Rescue. We are a dc based alm…" at bounding box center [335, 490] width 502 height 78
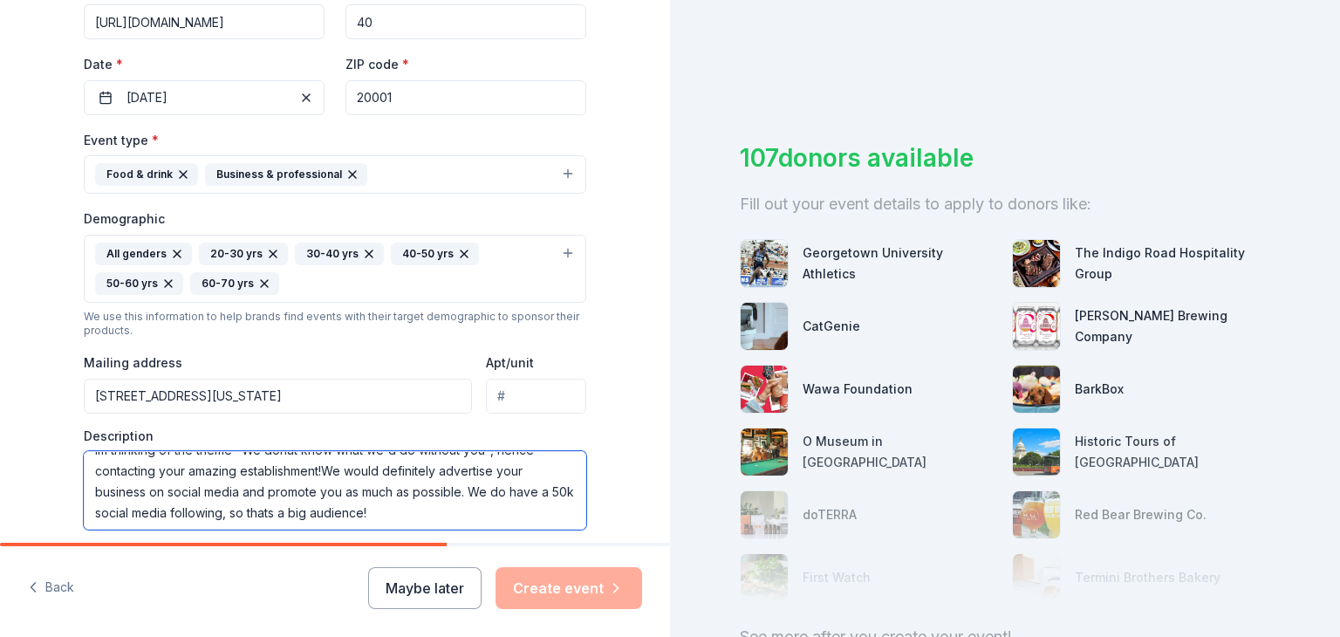
scroll to position [313, 0]
click at [317, 477] on textarea "Hello, Im Jen Didden from City Dogs &City Kitties Rescue. We are a dc based alm…" at bounding box center [335, 490] width 502 height 78
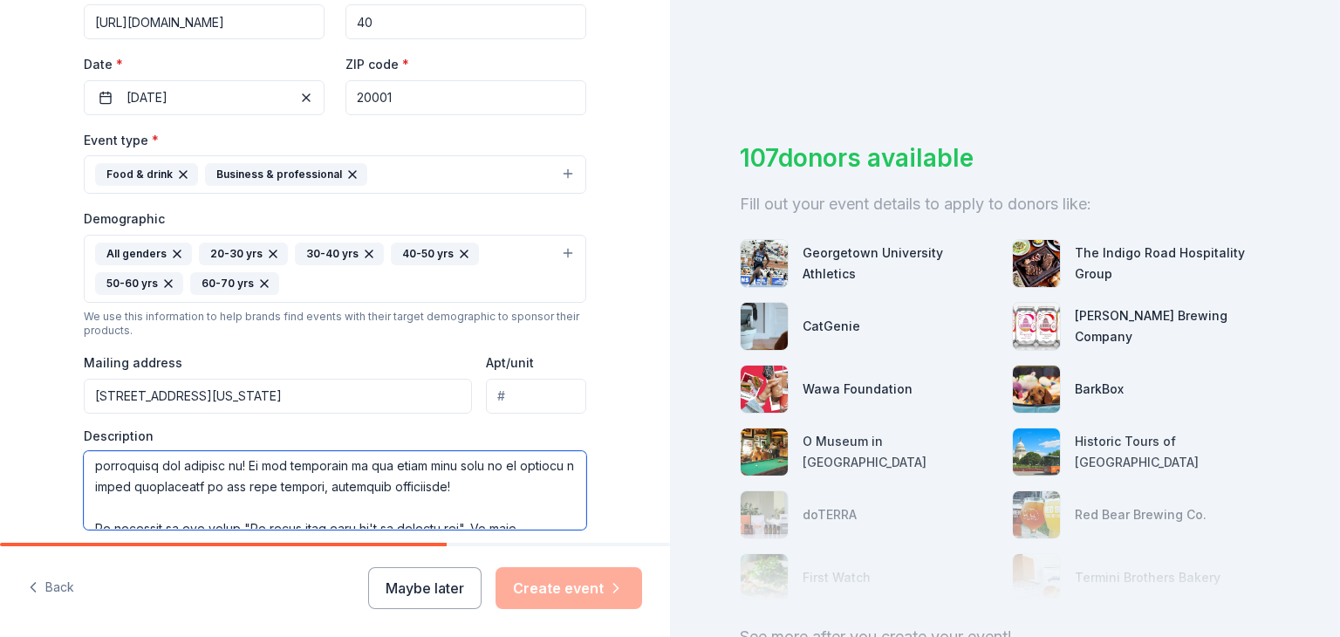
scroll to position [217, 0]
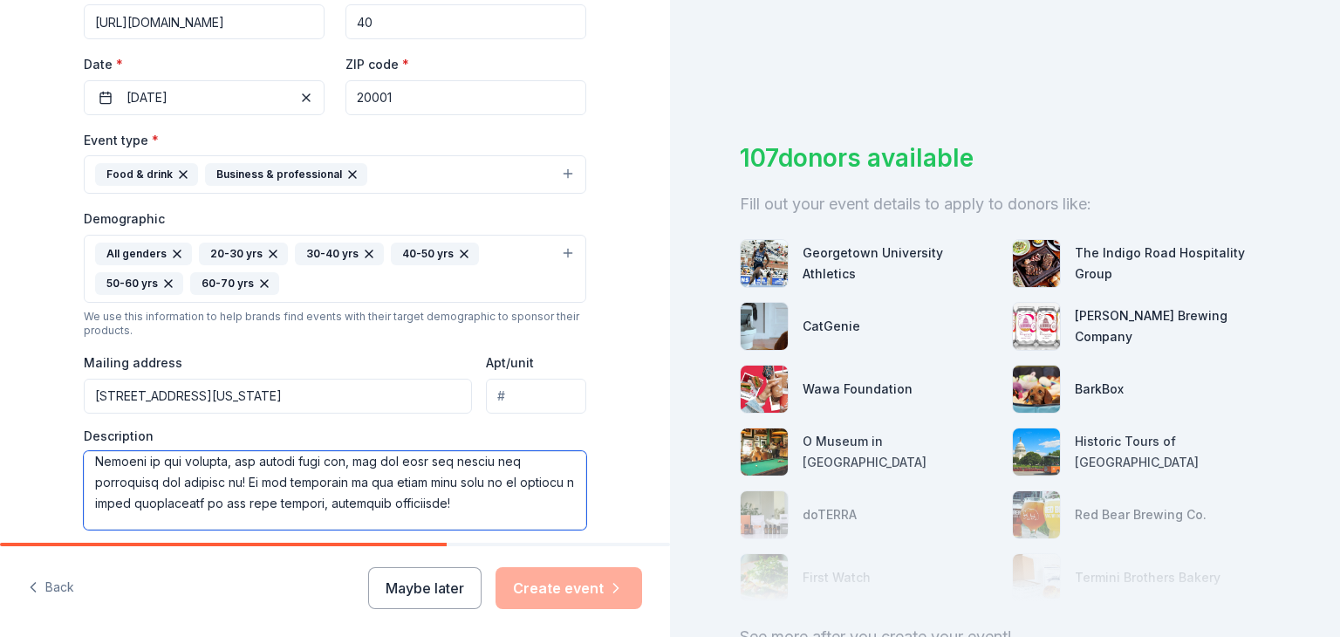
drag, startPoint x: 398, startPoint y: 496, endPoint x: 91, endPoint y: 514, distance: 307.5
click at [91, 514] on textarea at bounding box center [335, 490] width 502 height 78
click at [235, 497] on textarea "Hello, Im Jen Didden from City Dogs &City Kitties Rescue. We are a dc based alm…" at bounding box center [335, 490] width 502 height 78
paste textarea "Im thinking of the theme "We donut know what we'd do without you". We have good…"
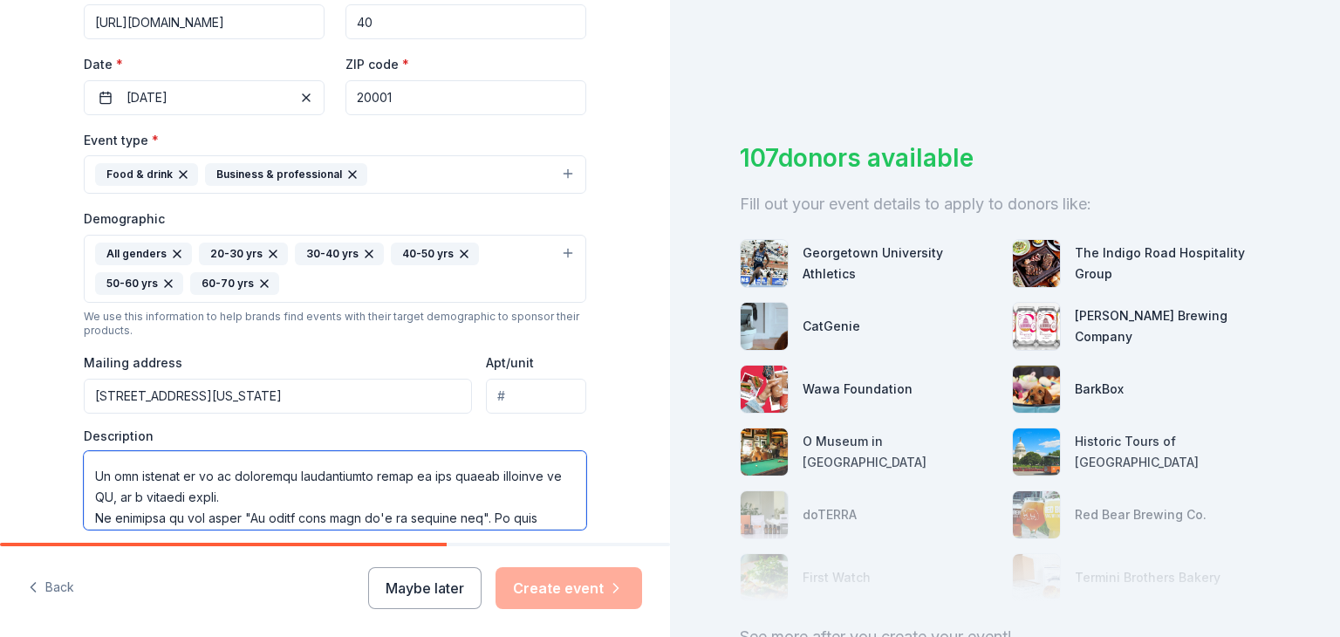
scroll to position [147, 0]
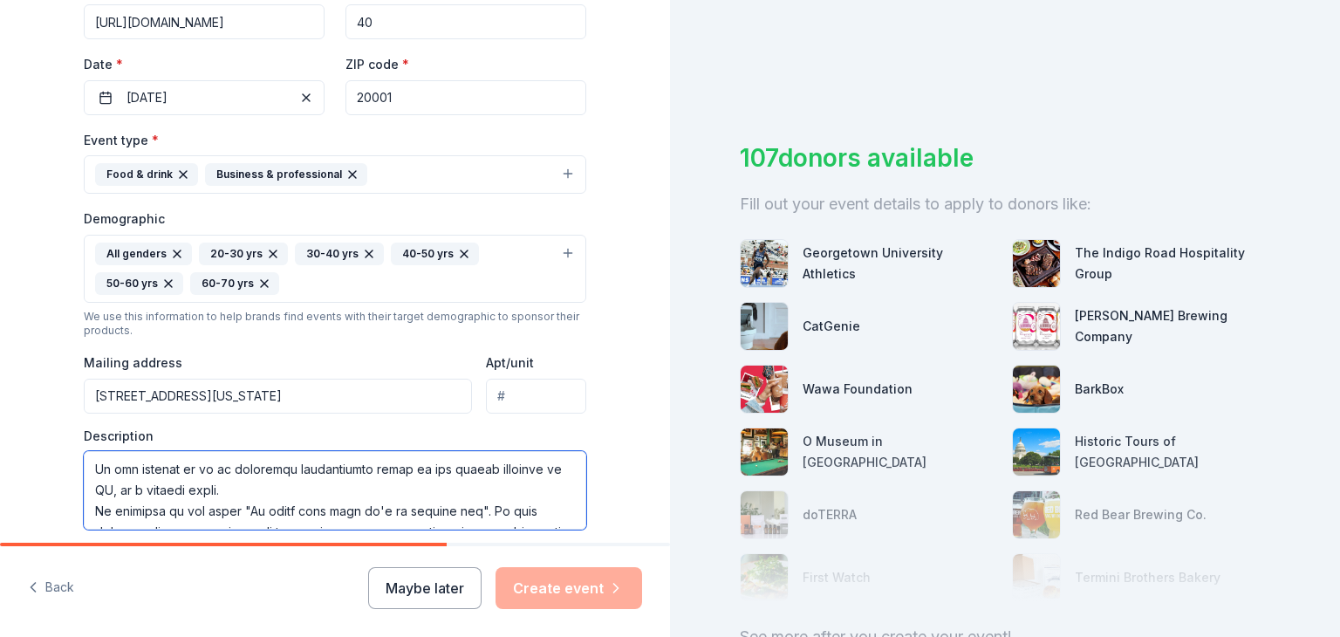
click at [87, 505] on textarea at bounding box center [335, 490] width 502 height 78
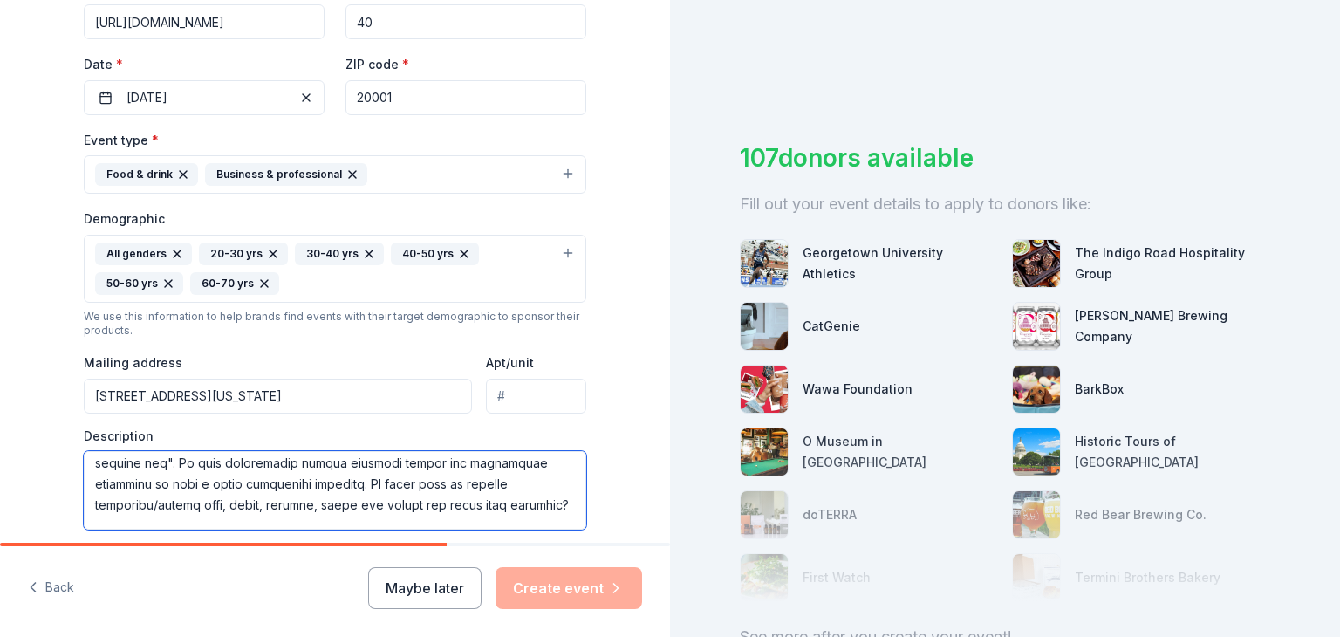
scroll to position [195, 0]
click at [249, 460] on textarea at bounding box center [335, 490] width 502 height 78
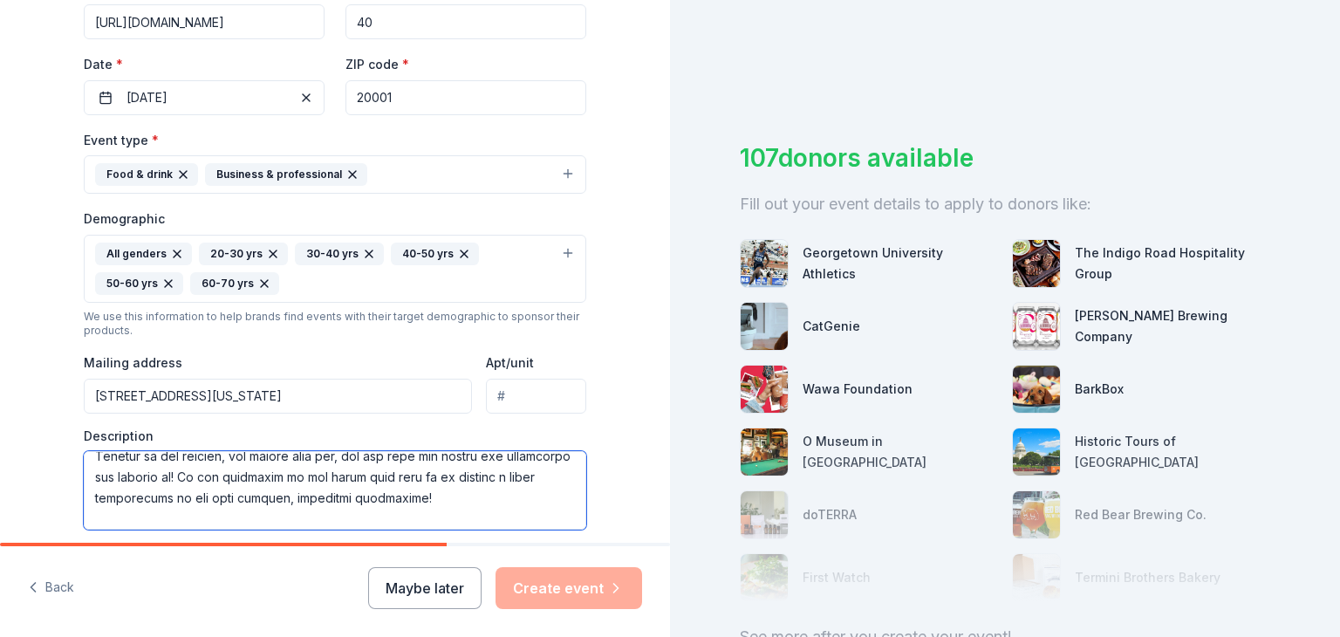
scroll to position [285, 0]
click at [249, 460] on textarea at bounding box center [335, 490] width 502 height 78
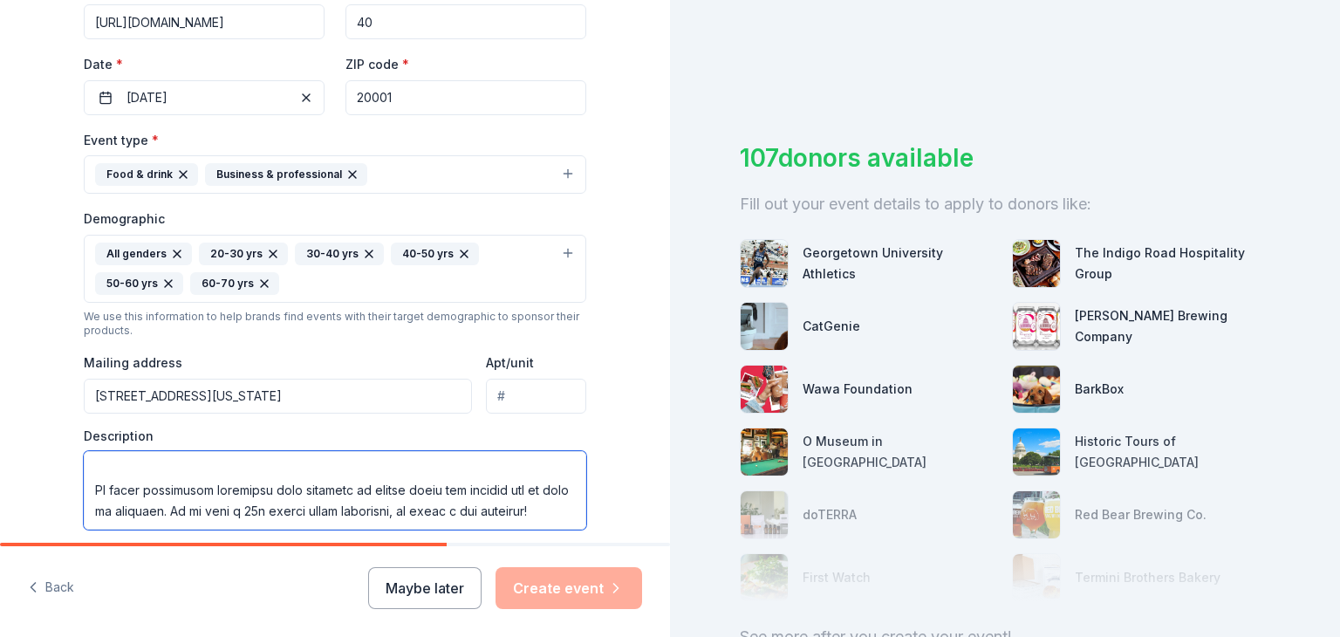
scroll to position [377, 0]
click at [249, 460] on textarea at bounding box center [335, 490] width 502 height 78
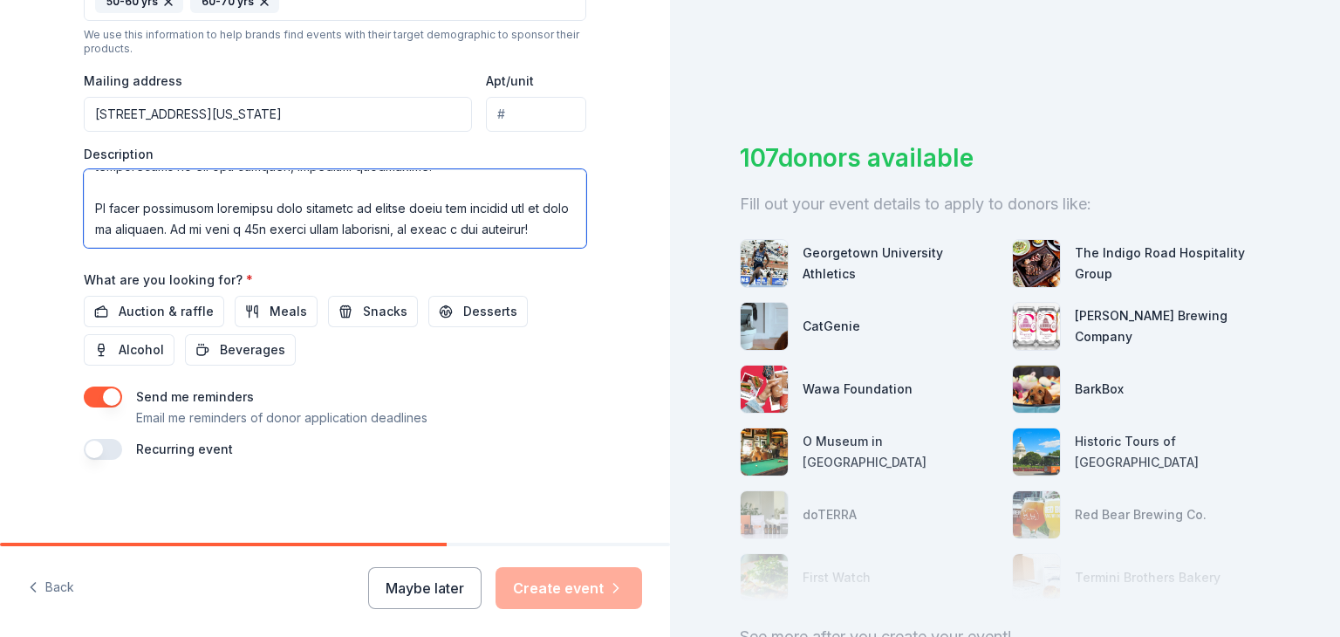
scroll to position [650, 0]
type textarea "Hello, Im Jen Didden from City Dogs &City Kitties Rescue. We are a dc based alm…"
click at [247, 313] on button "Meals" at bounding box center [276, 312] width 83 height 31
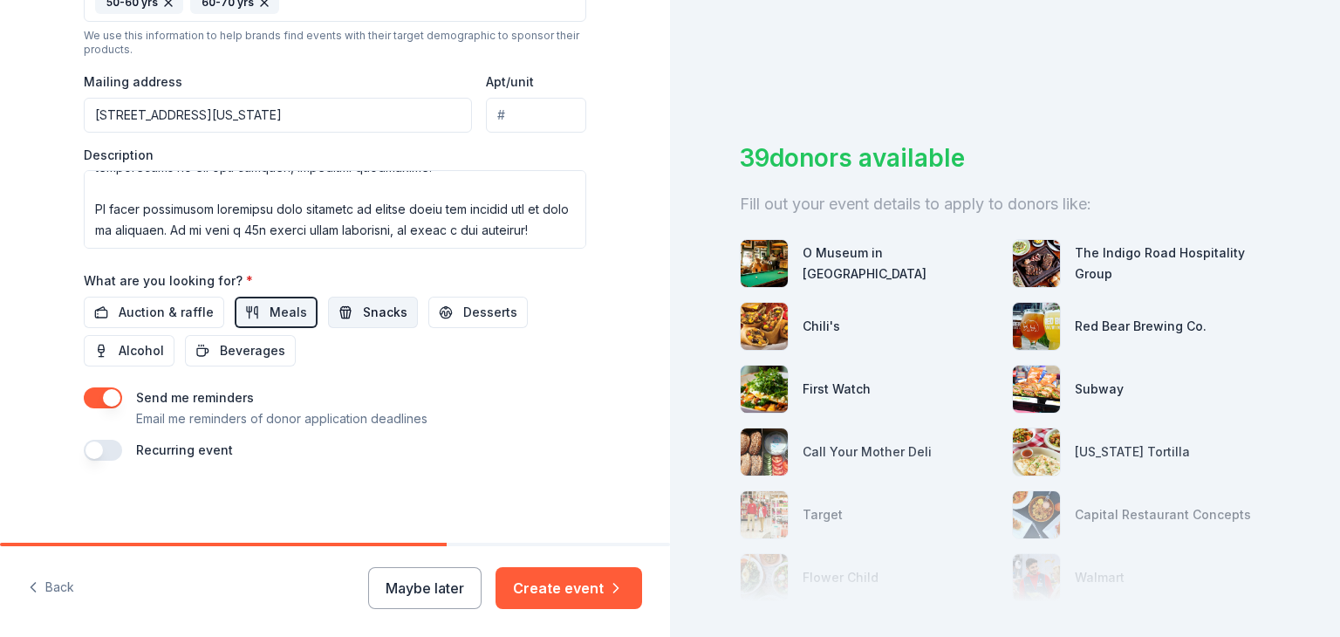
click at [363, 304] on span "Snacks" at bounding box center [385, 312] width 44 height 21
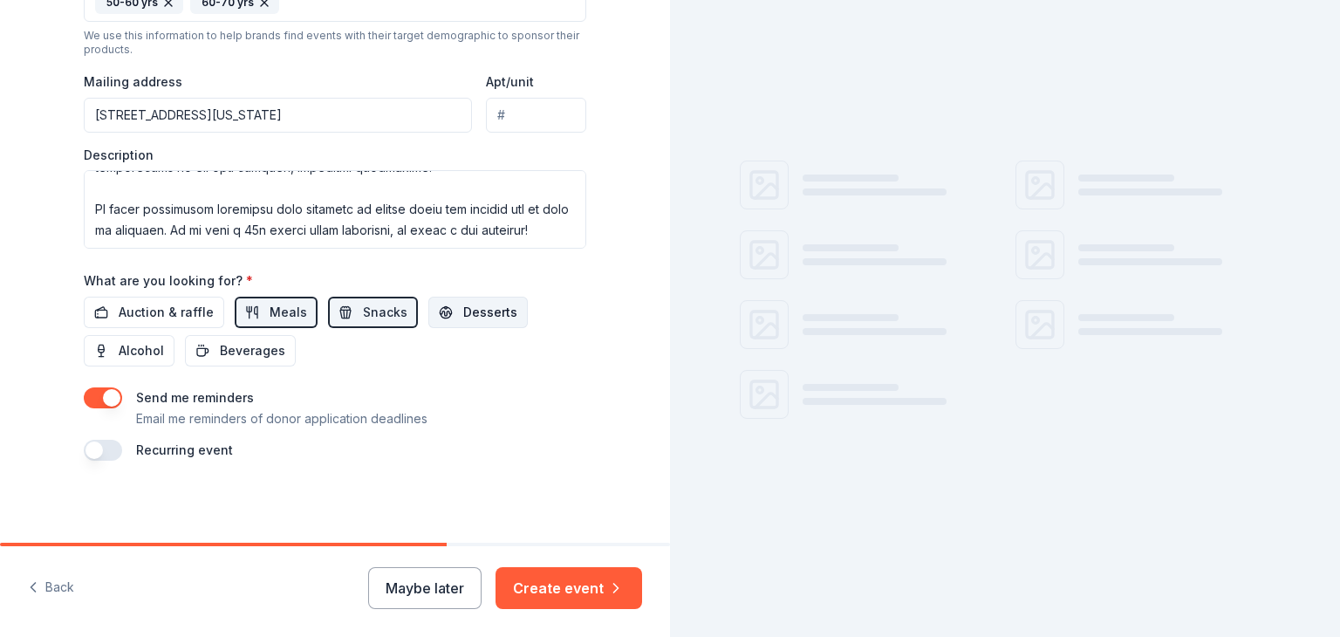
click at [495, 310] on span "Desserts" at bounding box center [490, 312] width 54 height 21
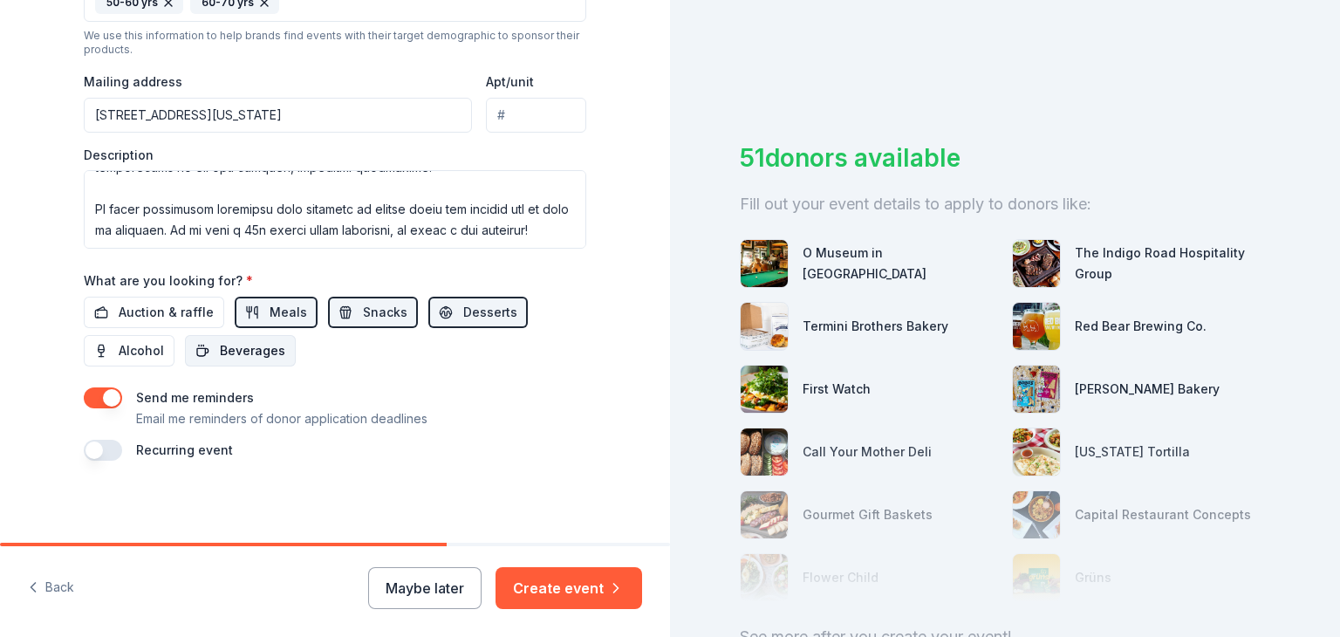
click at [269, 346] on span "Beverages" at bounding box center [252, 350] width 65 height 21
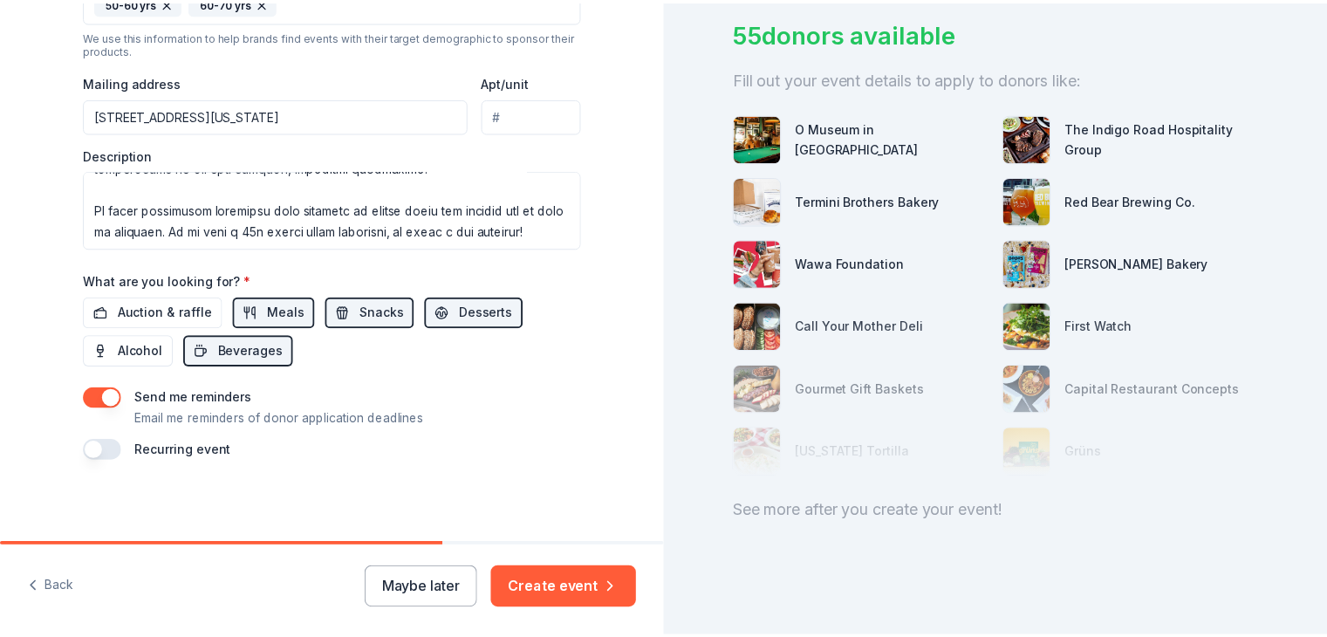
scroll to position [140, 0]
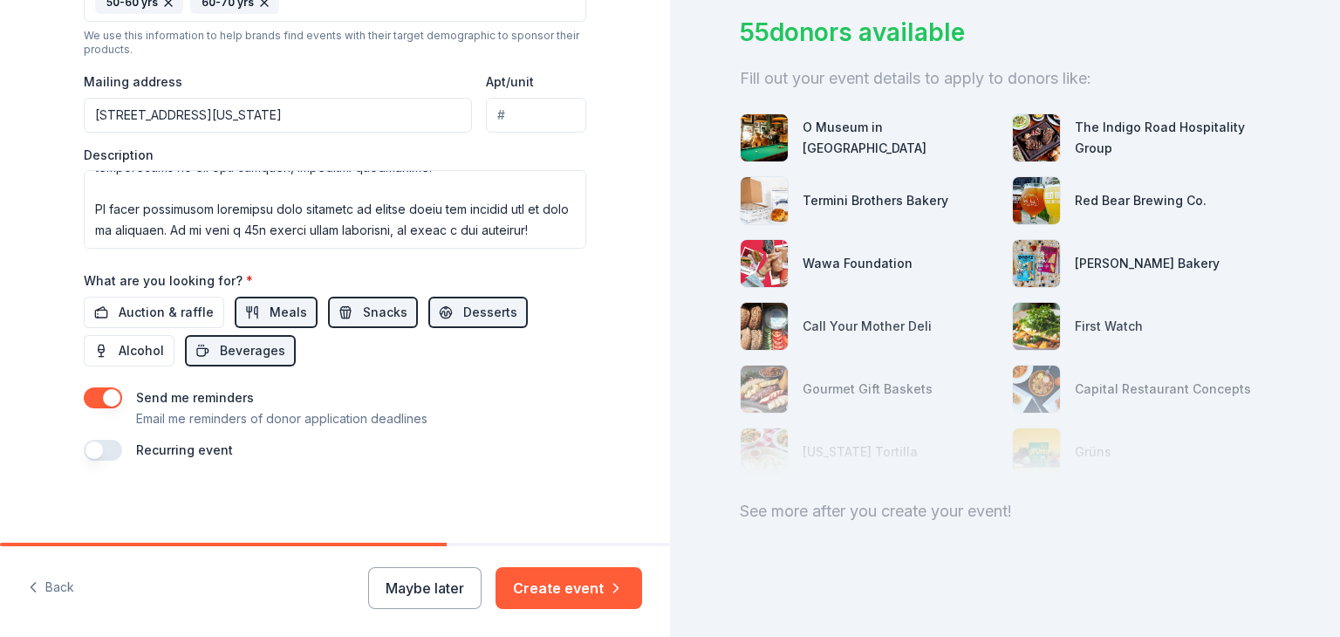
click at [1048, 262] on img at bounding box center [1036, 263] width 47 height 47
click at [563, 584] on button "Create event" at bounding box center [568, 588] width 147 height 42
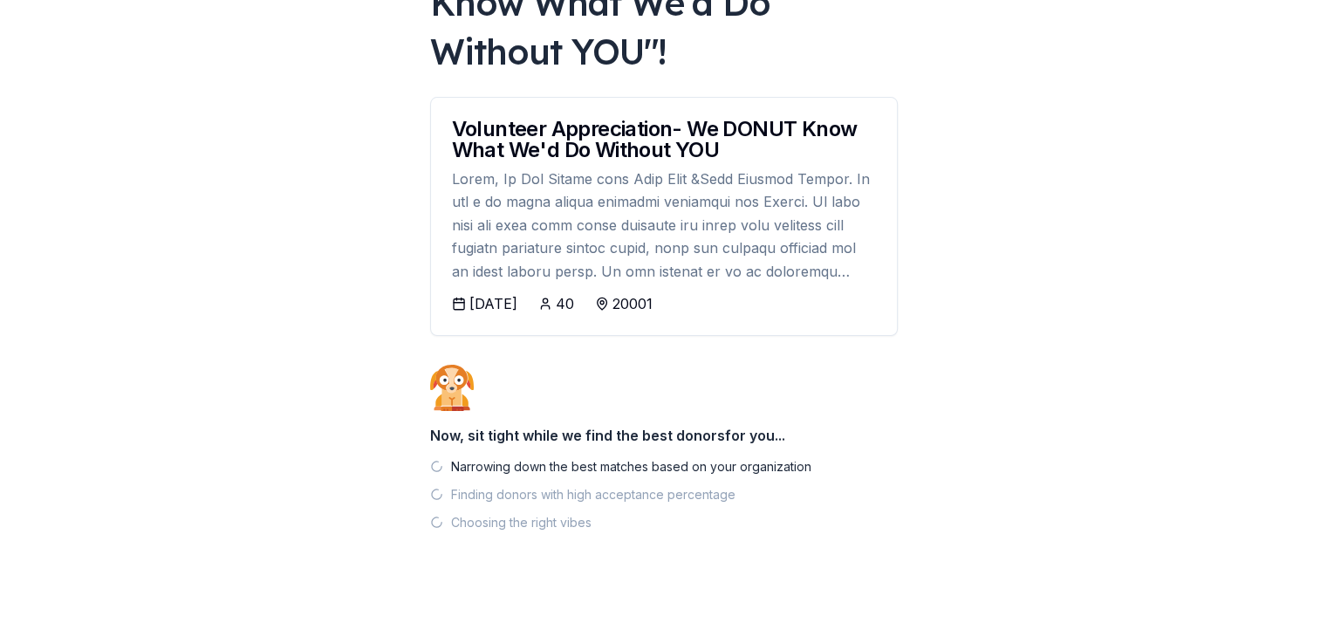
scroll to position [242, 0]
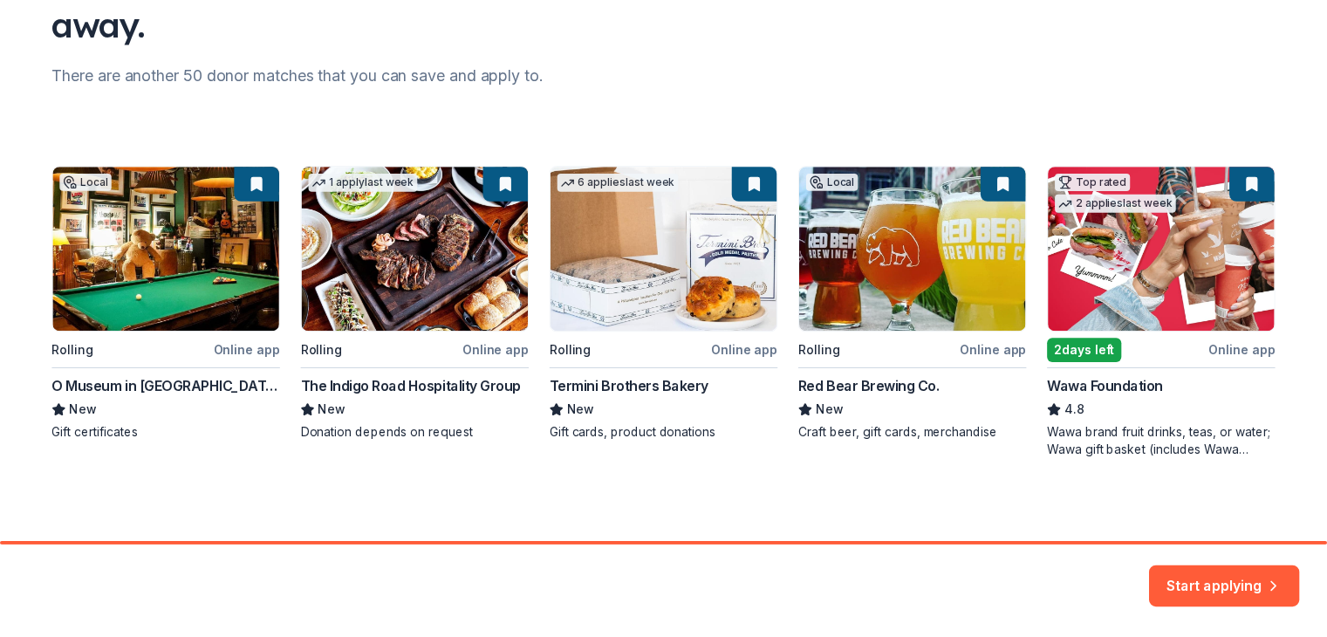
scroll to position [189, 0]
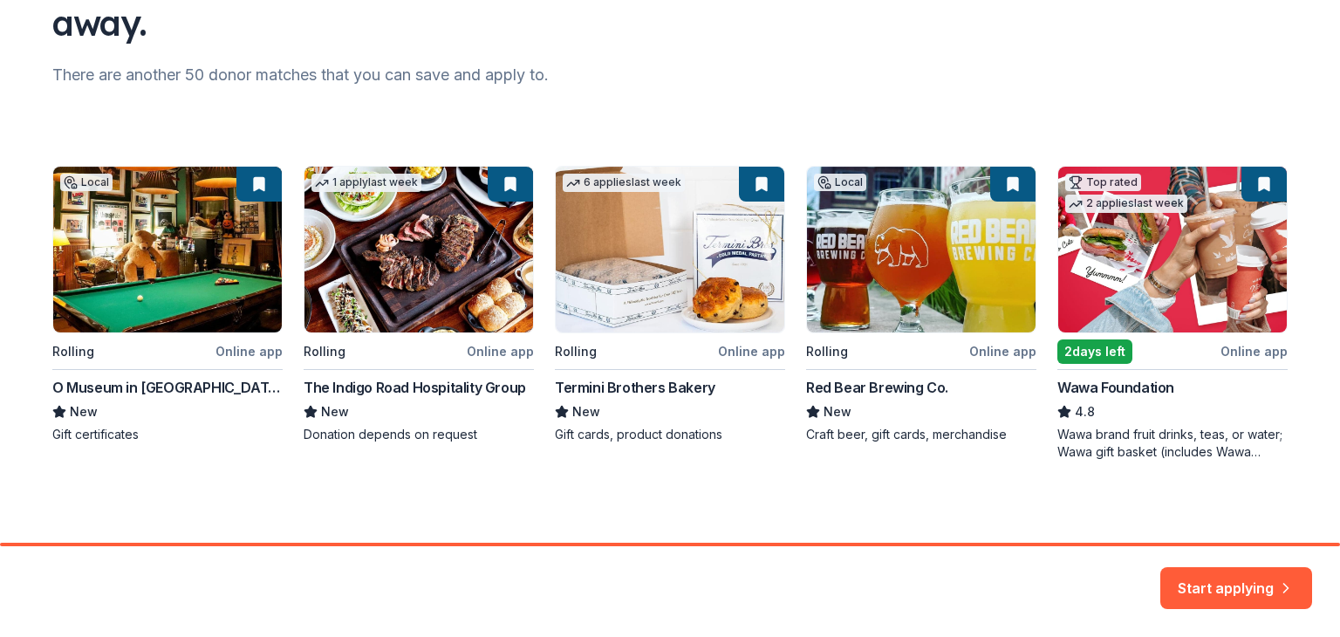
click at [679, 269] on div "Local Rolling Online app O Museum in The Mansion New Gift certificates 1 apply …" at bounding box center [669, 313] width 1235 height 295
click at [731, 351] on div "Local Rolling Online app O Museum in The Mansion New Gift certificates 1 apply …" at bounding box center [669, 313] width 1235 height 295
click at [643, 382] on div "Local Rolling Online app O Museum in The Mansion New Gift certificates 1 apply …" at bounding box center [669, 313] width 1235 height 295
click at [428, 252] on div "Local Rolling Online app O Museum in The Mansion New Gift certificates 1 apply …" at bounding box center [669, 313] width 1235 height 295
click at [1246, 576] on button "Start applying" at bounding box center [1236, 582] width 152 height 42
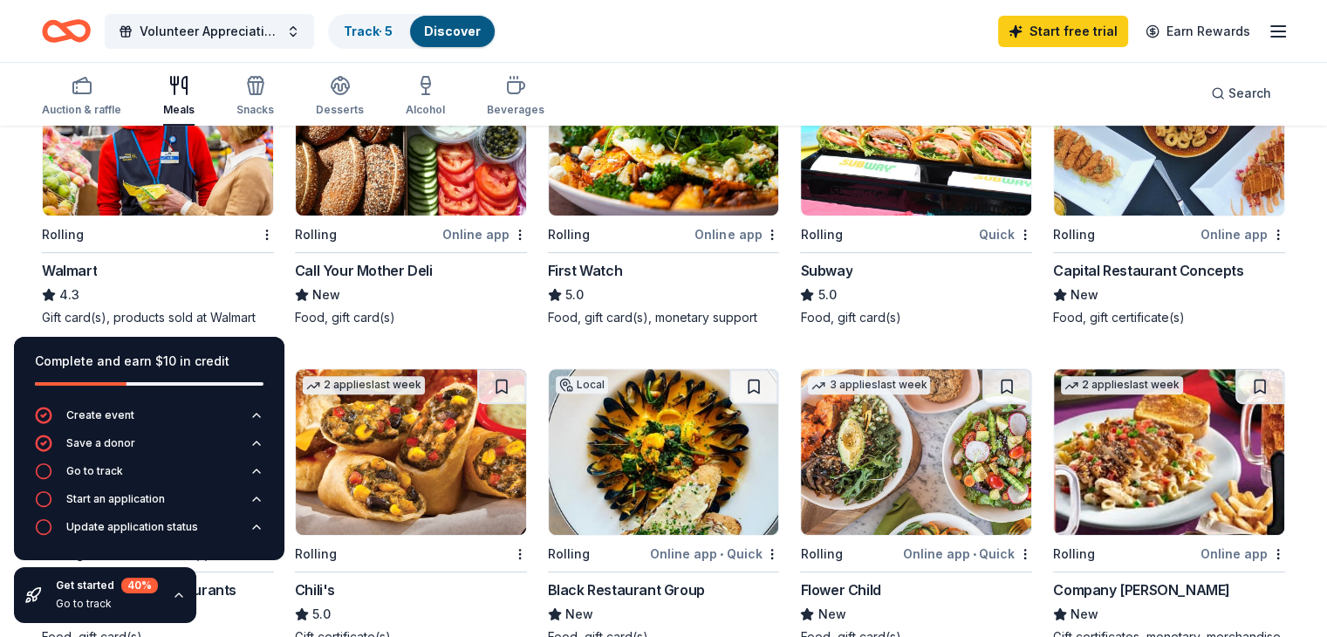
scroll to position [610, 0]
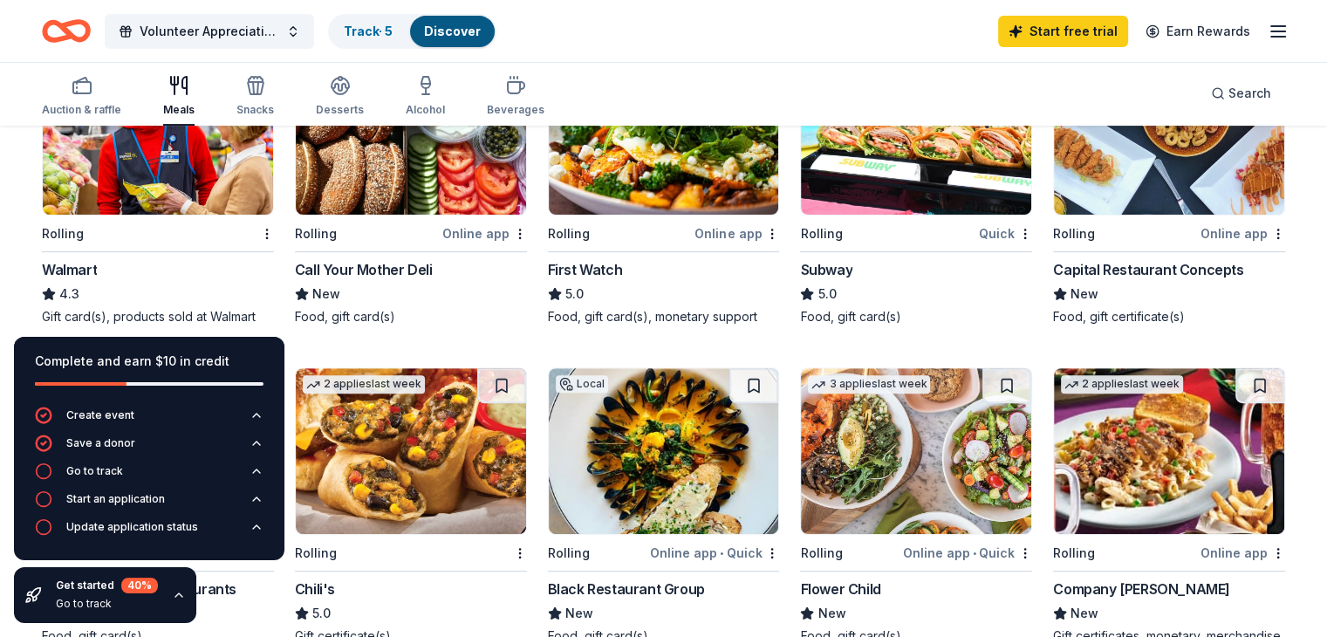
click at [461, 231] on div "Online app" at bounding box center [484, 233] width 85 height 22
click at [703, 234] on div "Online app" at bounding box center [736, 233] width 85 height 22
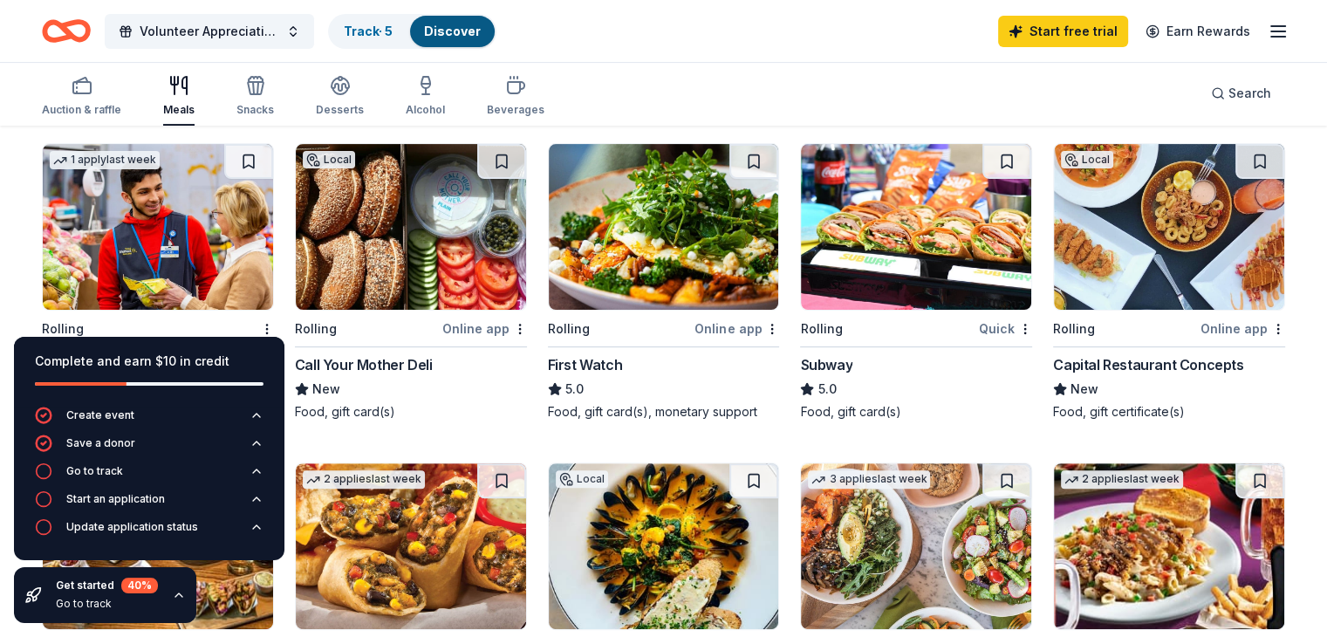
scroll to position [490, 0]
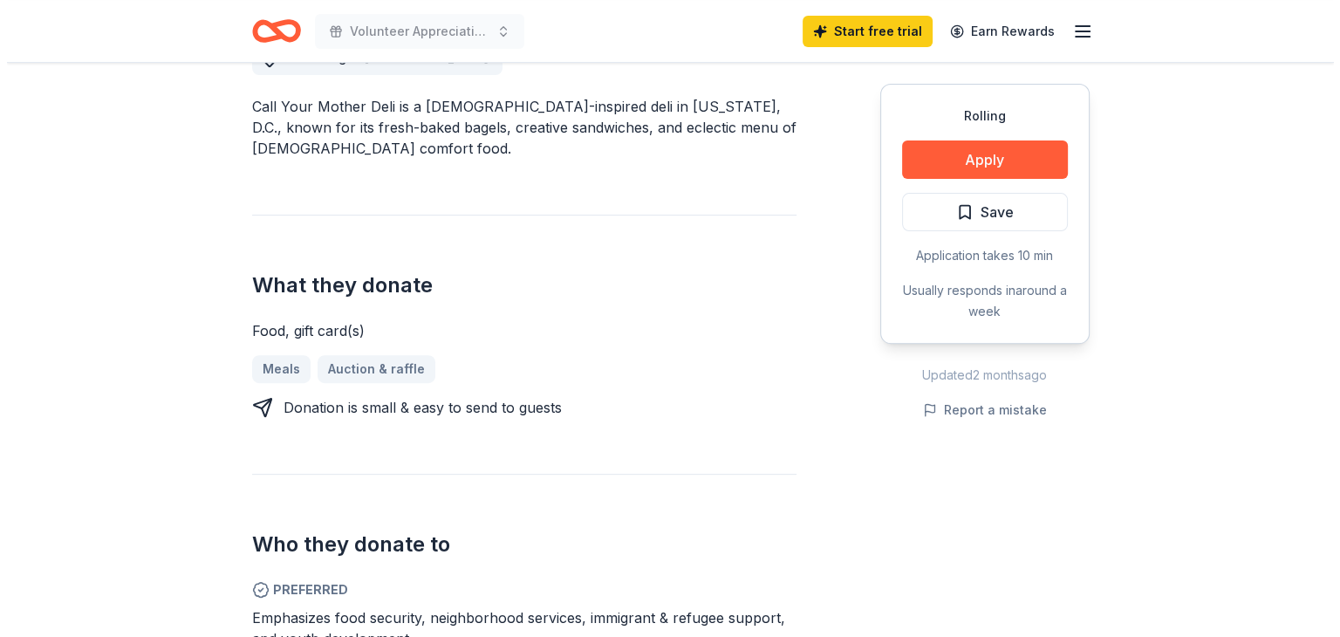
scroll to position [530, 0]
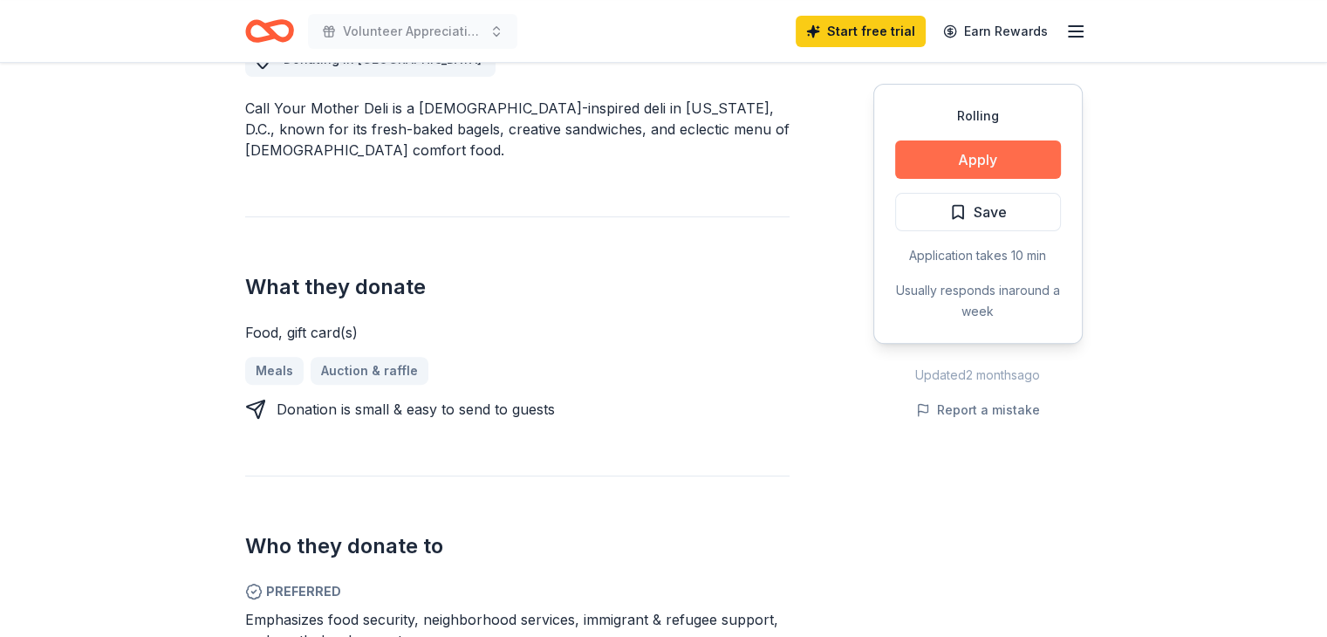
click at [902, 168] on button "Apply" at bounding box center [978, 159] width 166 height 38
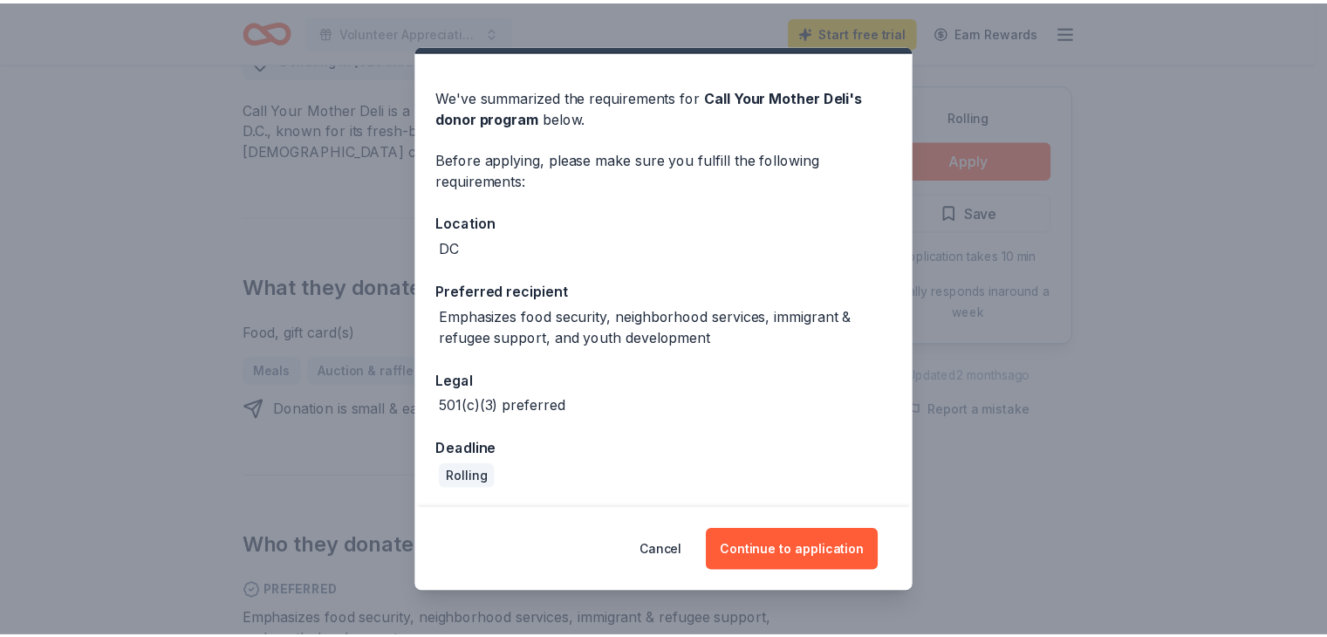
scroll to position [43, 0]
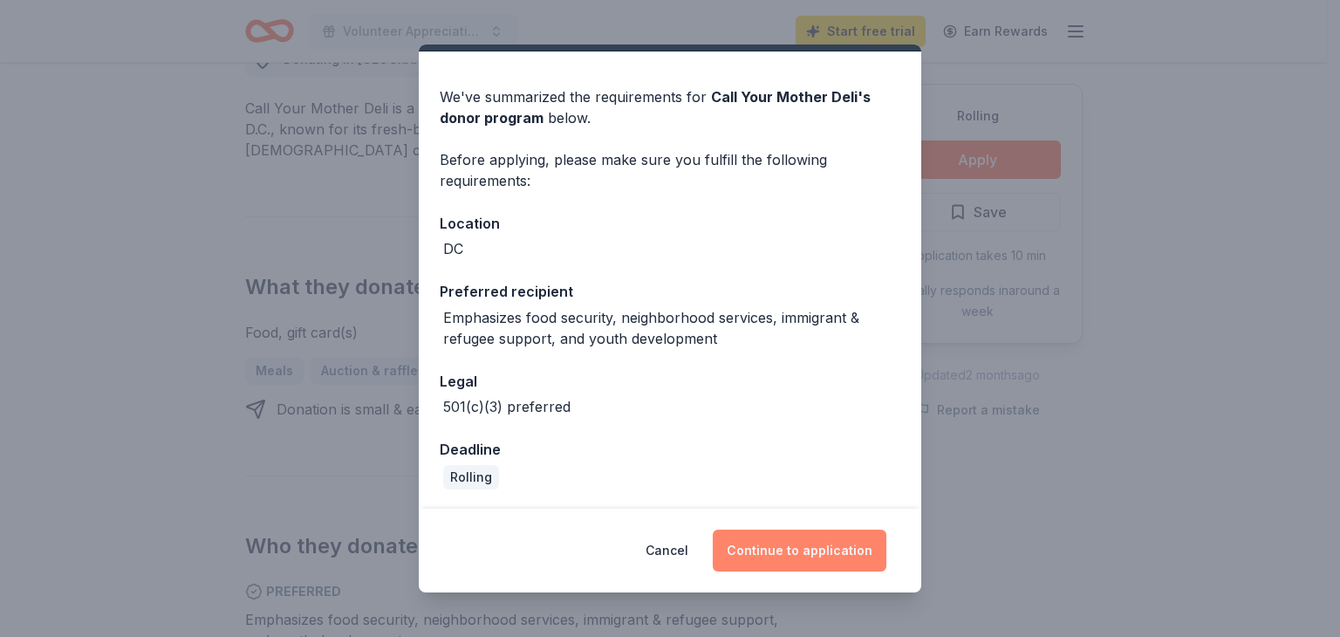
click at [778, 540] on button "Continue to application" at bounding box center [800, 550] width 174 height 42
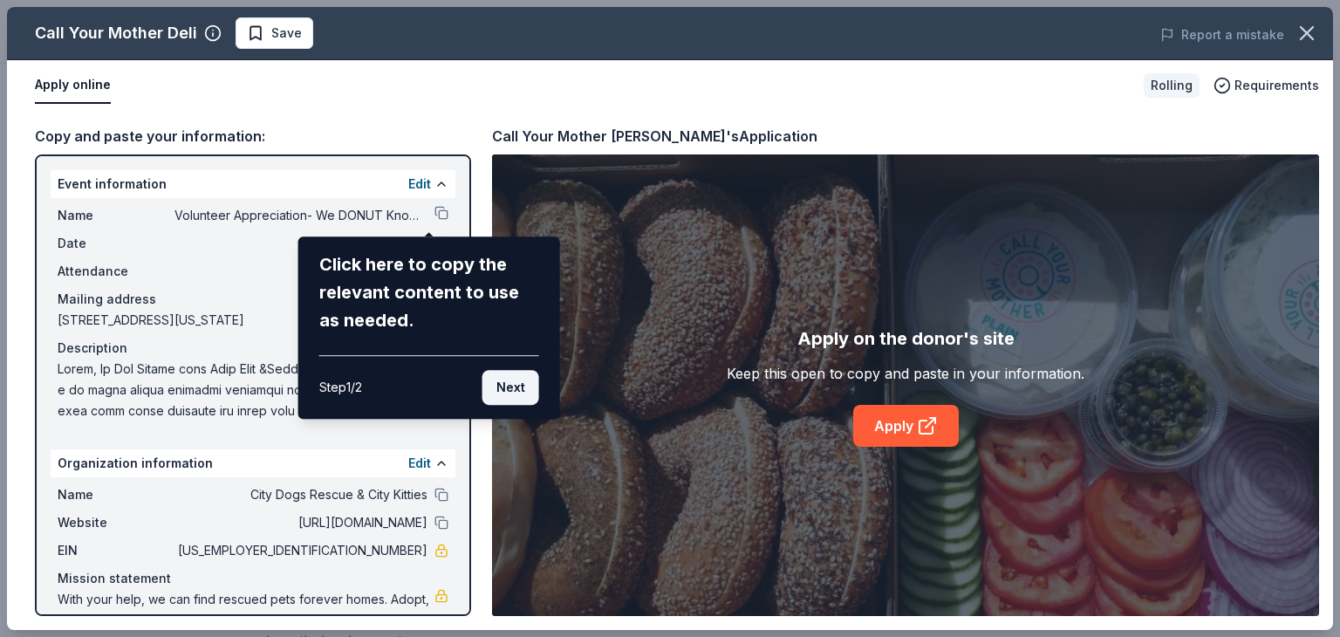
click at [499, 385] on button "Next" at bounding box center [510, 387] width 57 height 35
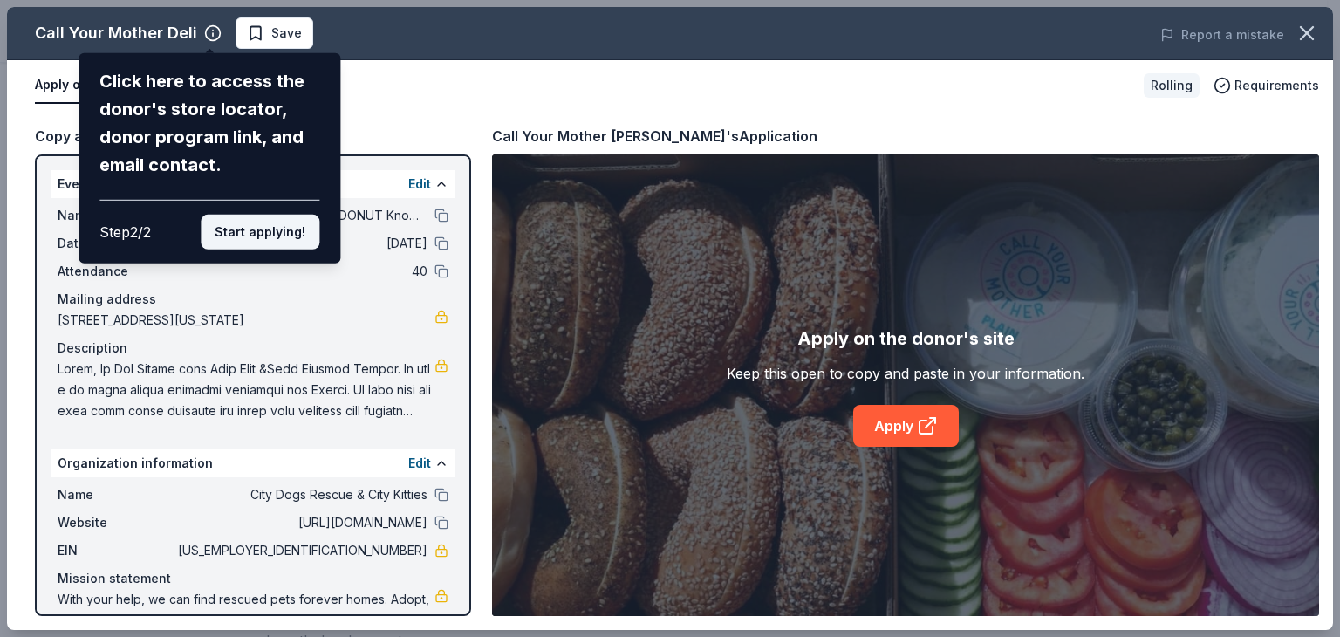
click at [300, 235] on button "Start applying!" at bounding box center [260, 232] width 119 height 35
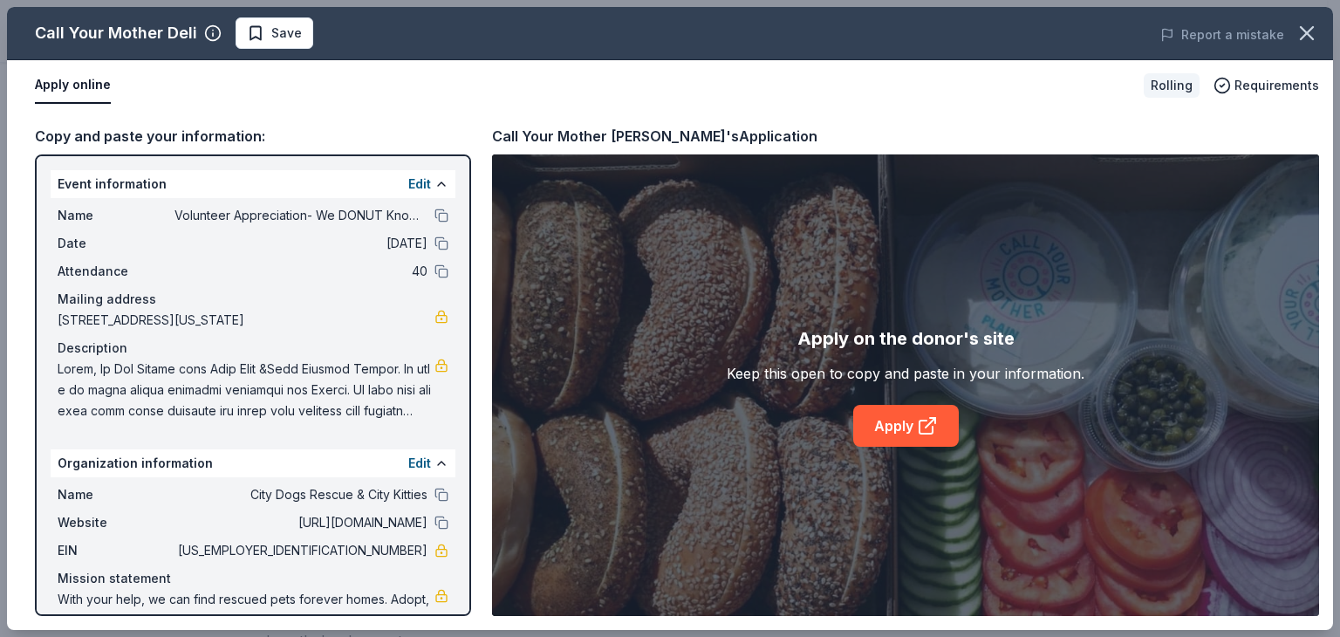
click at [917, 433] on icon at bounding box center [927, 425] width 21 height 21
click at [1298, 46] on button "button" at bounding box center [1306, 33] width 38 height 38
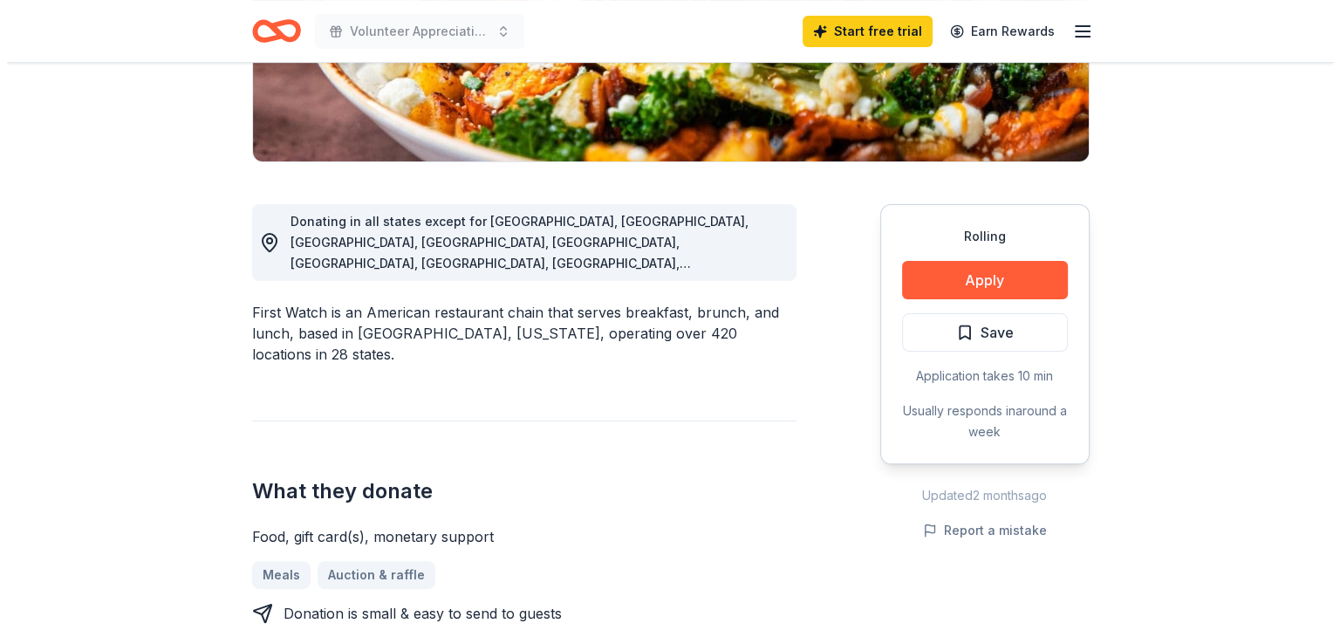
scroll to position [372, 0]
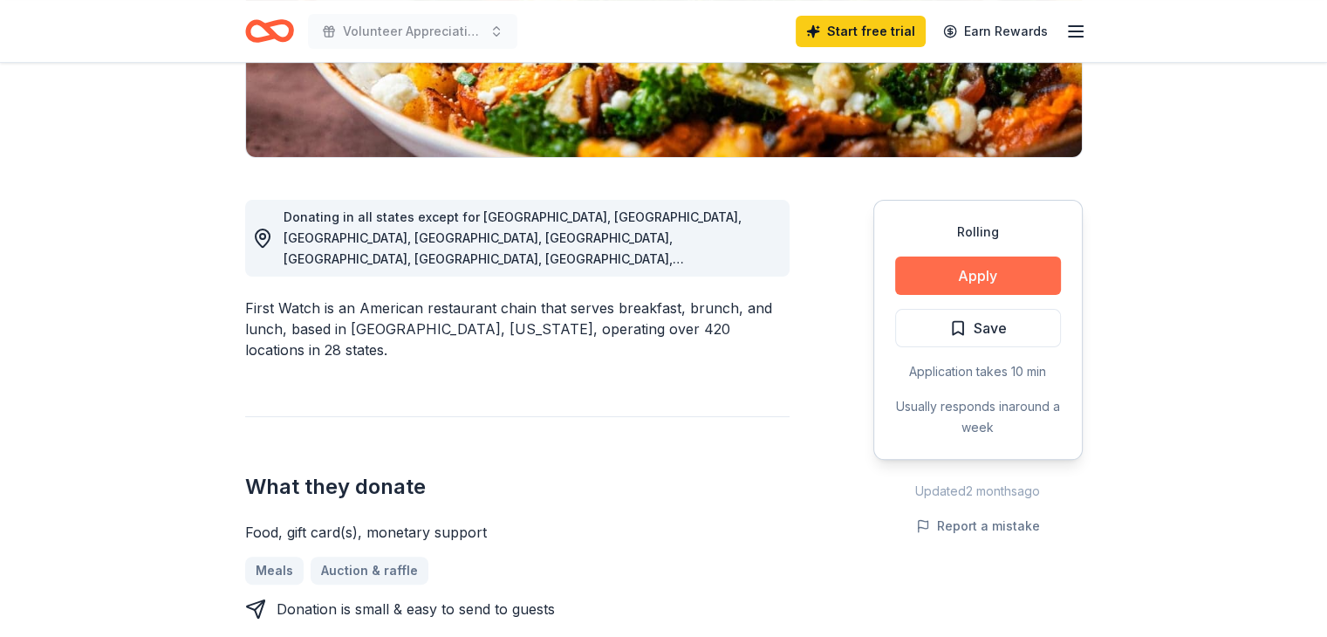
click at [942, 272] on button "Apply" at bounding box center [978, 275] width 166 height 38
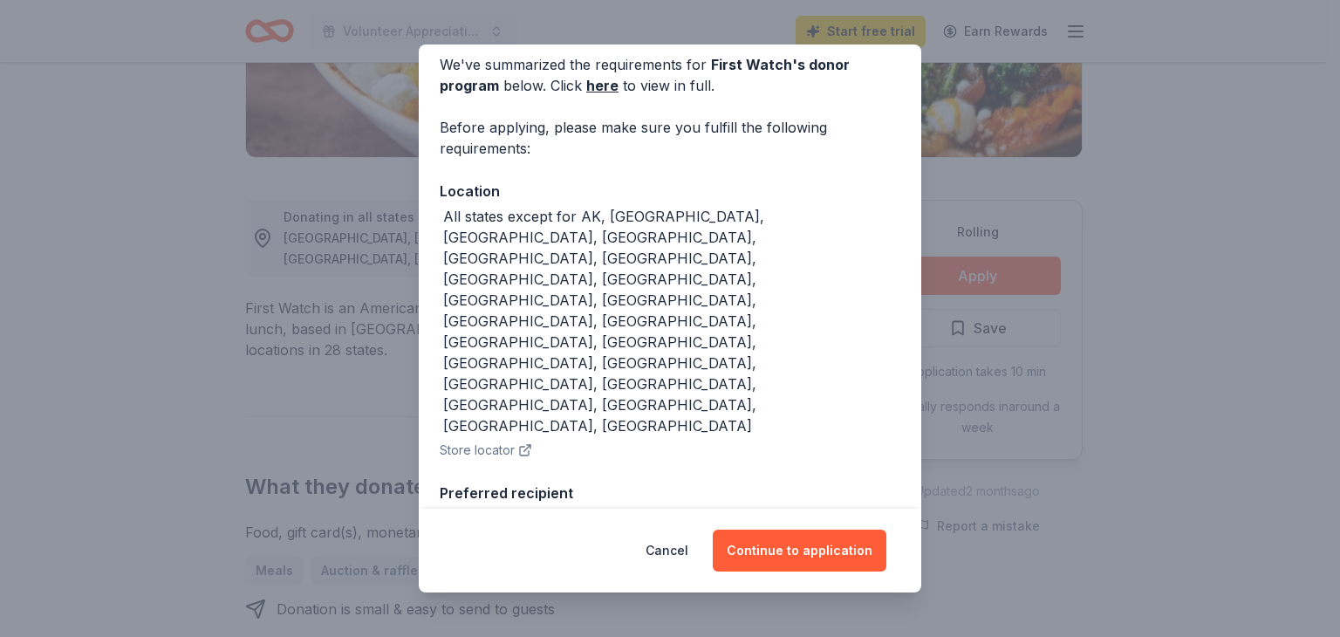
scroll to position [89, 0]
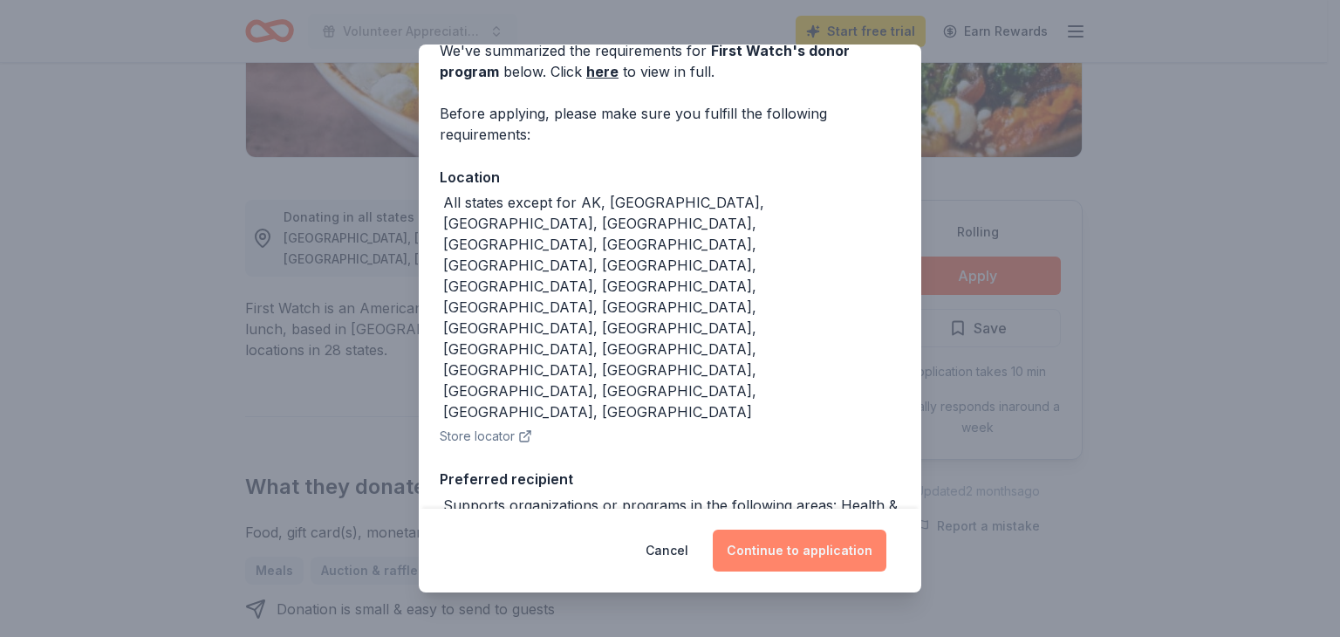
click at [782, 536] on button "Continue to application" at bounding box center [800, 550] width 174 height 42
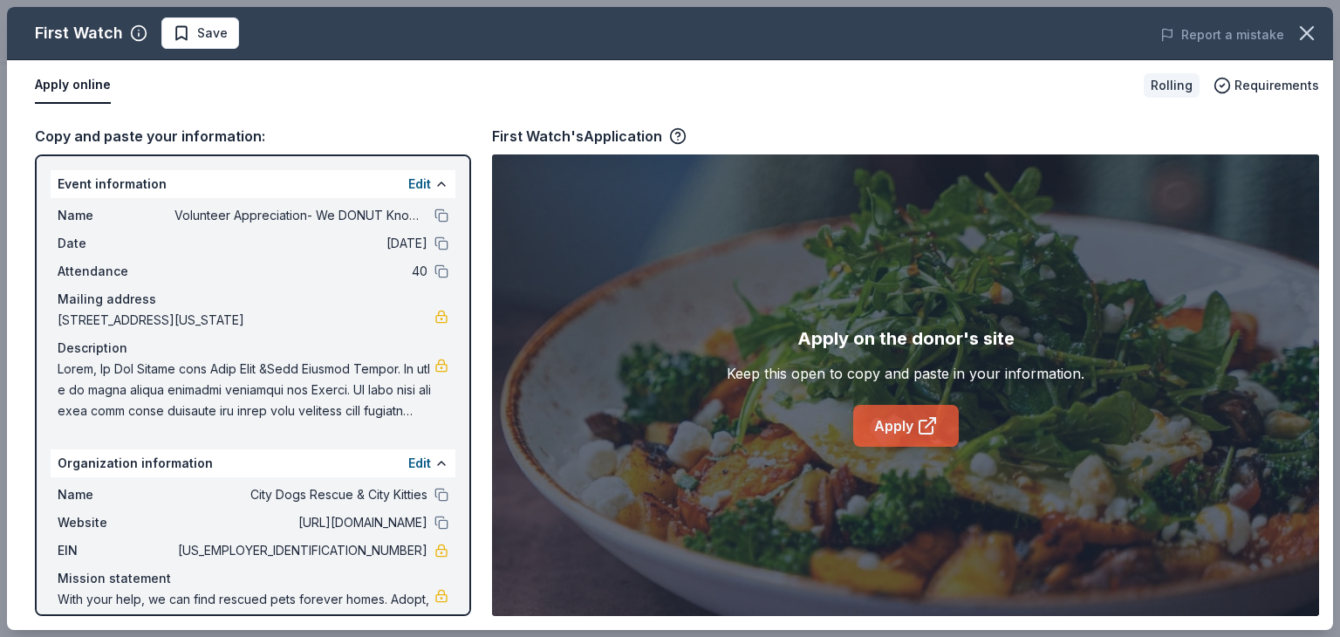
click at [914, 430] on link "Apply" at bounding box center [906, 426] width 106 height 42
